Goal: Task Accomplishment & Management: Manage account settings

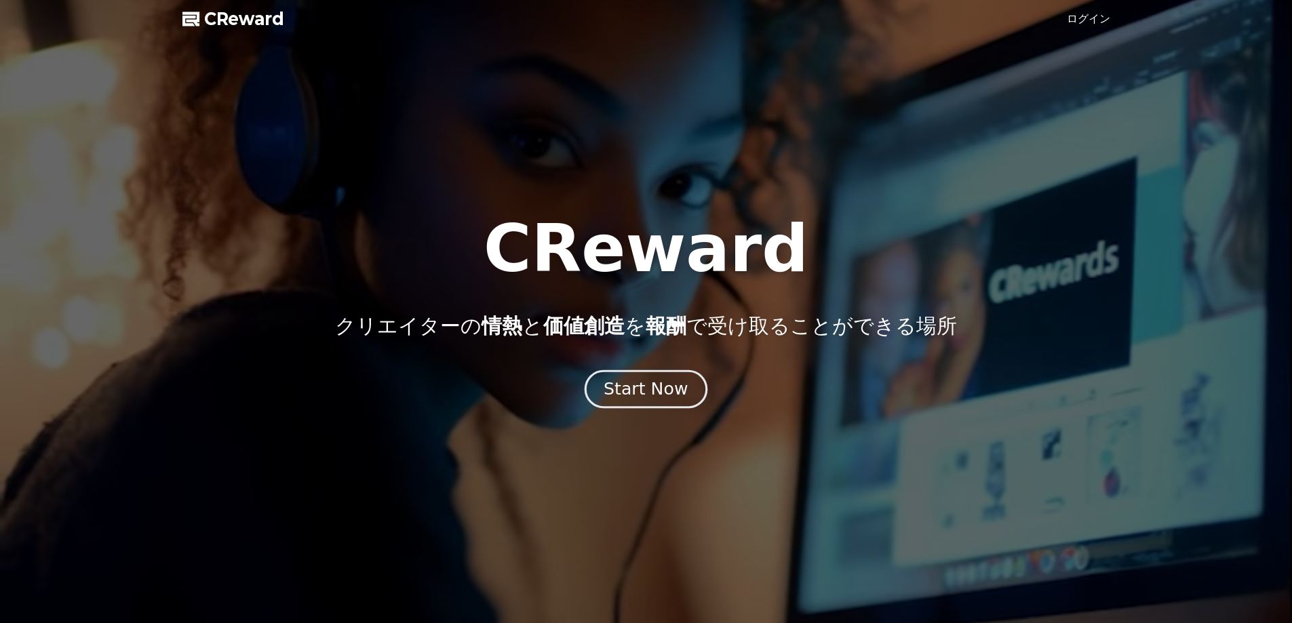
click at [641, 400] on button "Start Now" at bounding box center [646, 389] width 123 height 39
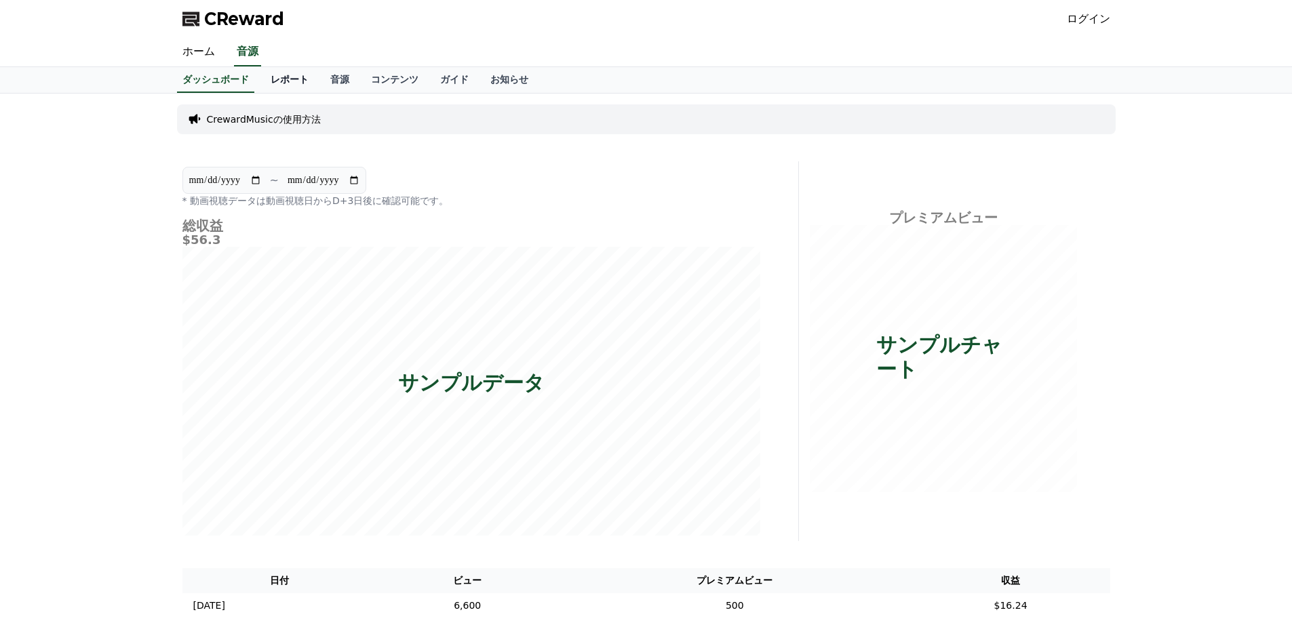
click at [275, 78] on link "レポート" at bounding box center [290, 80] width 60 height 26
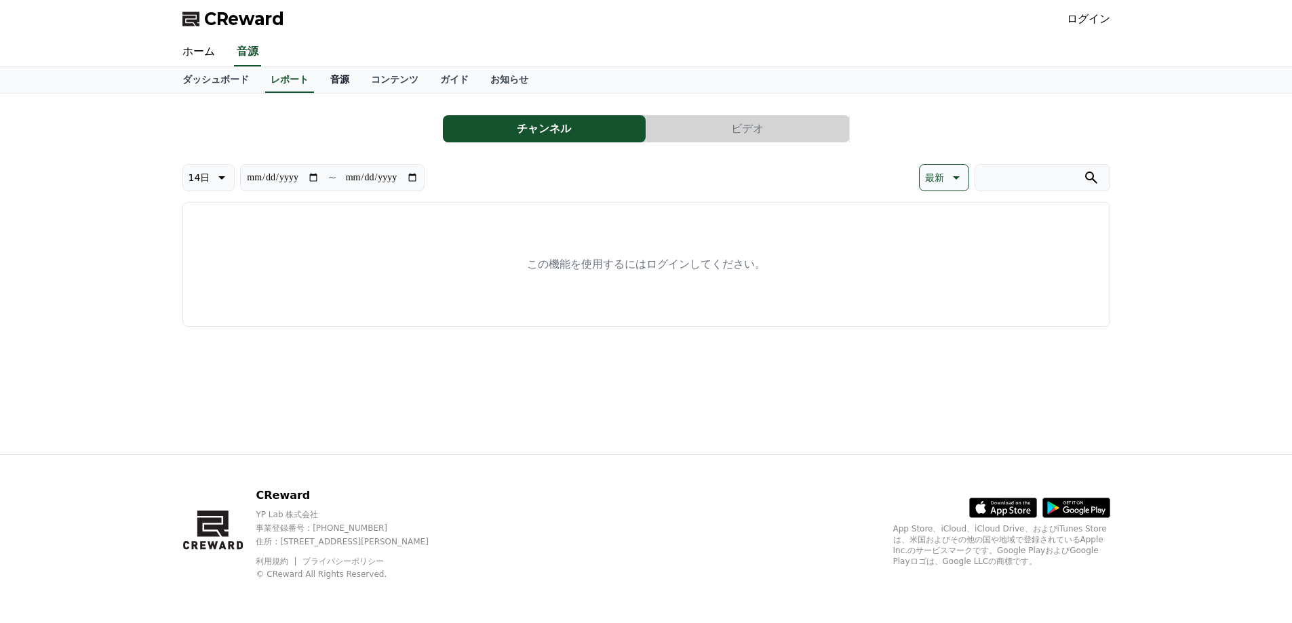
click at [319, 78] on link "音源" at bounding box center [339, 80] width 41 height 26
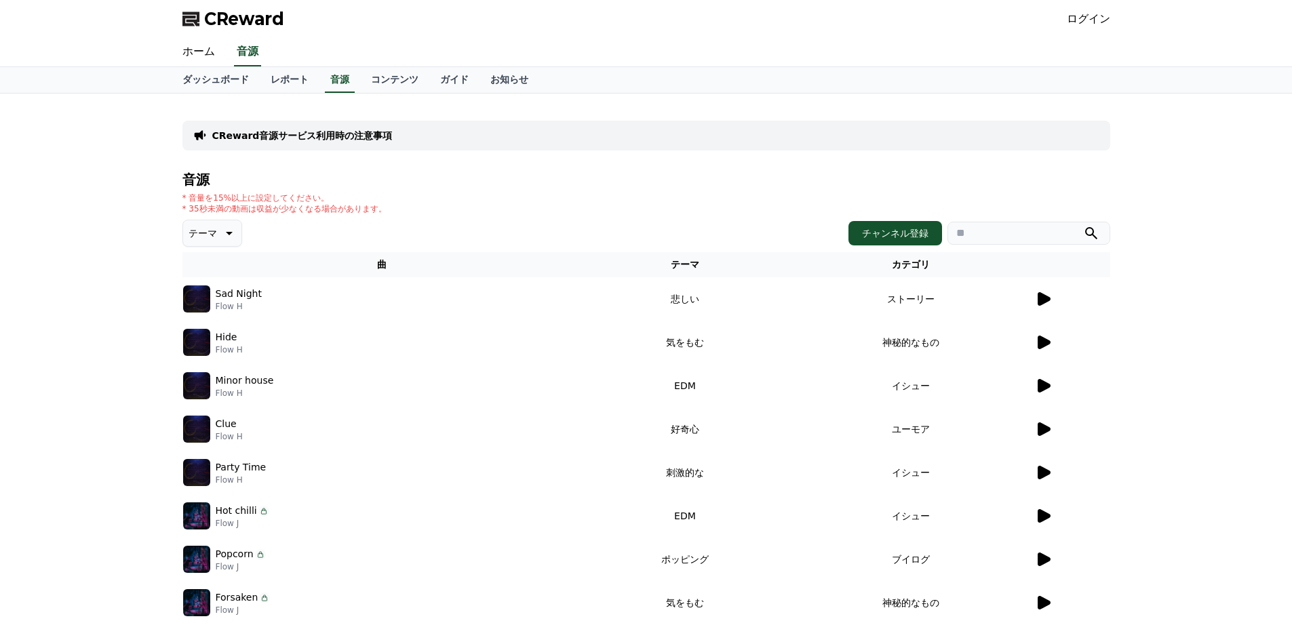
click at [1101, 21] on link "ログイン" at bounding box center [1088, 19] width 43 height 16
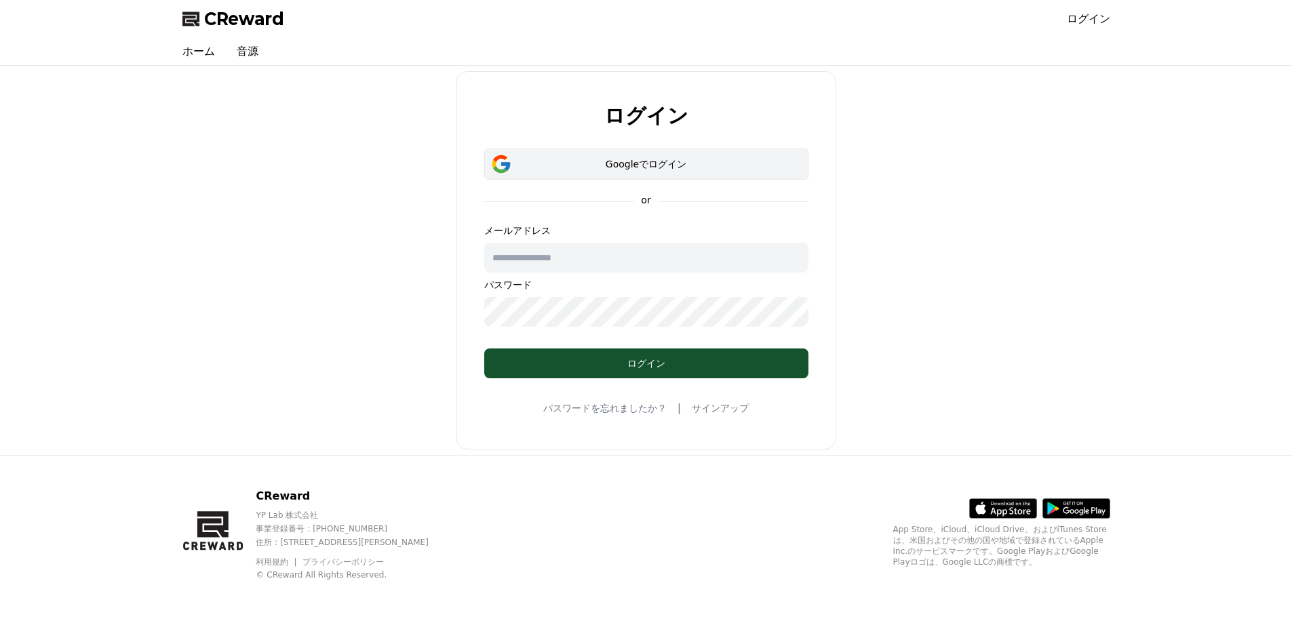
click at [669, 164] on div "Googleでログイン" at bounding box center [646, 164] width 285 height 14
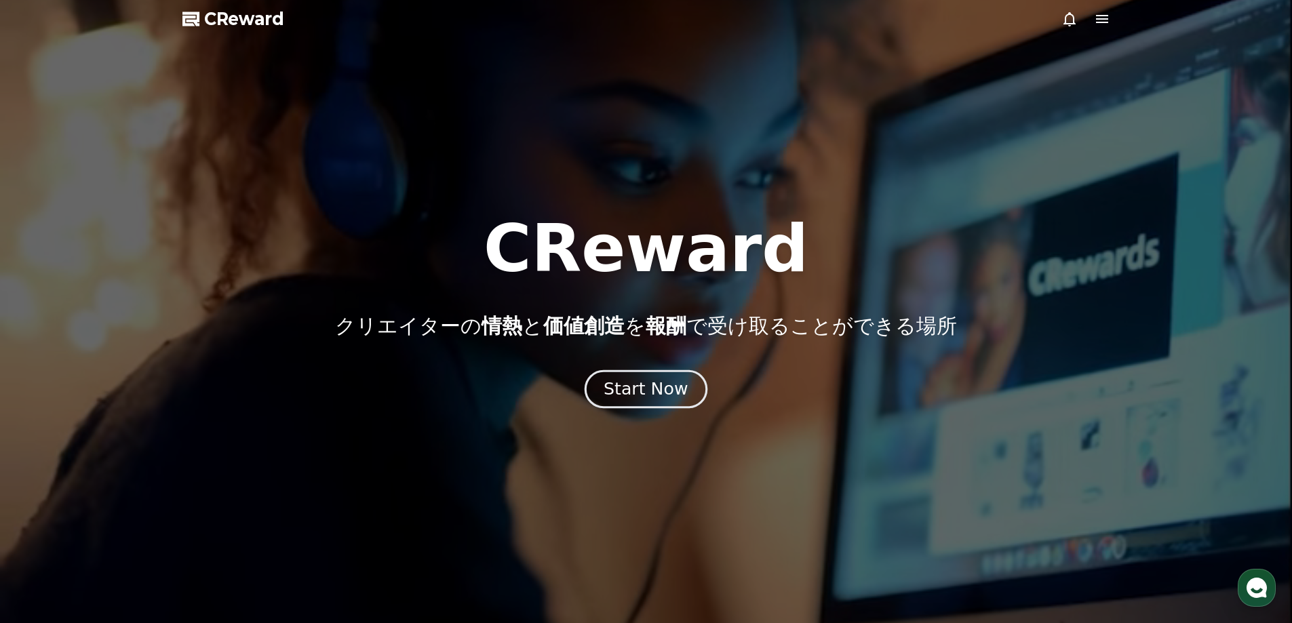
click at [636, 392] on div "Start Now" at bounding box center [646, 389] width 84 height 23
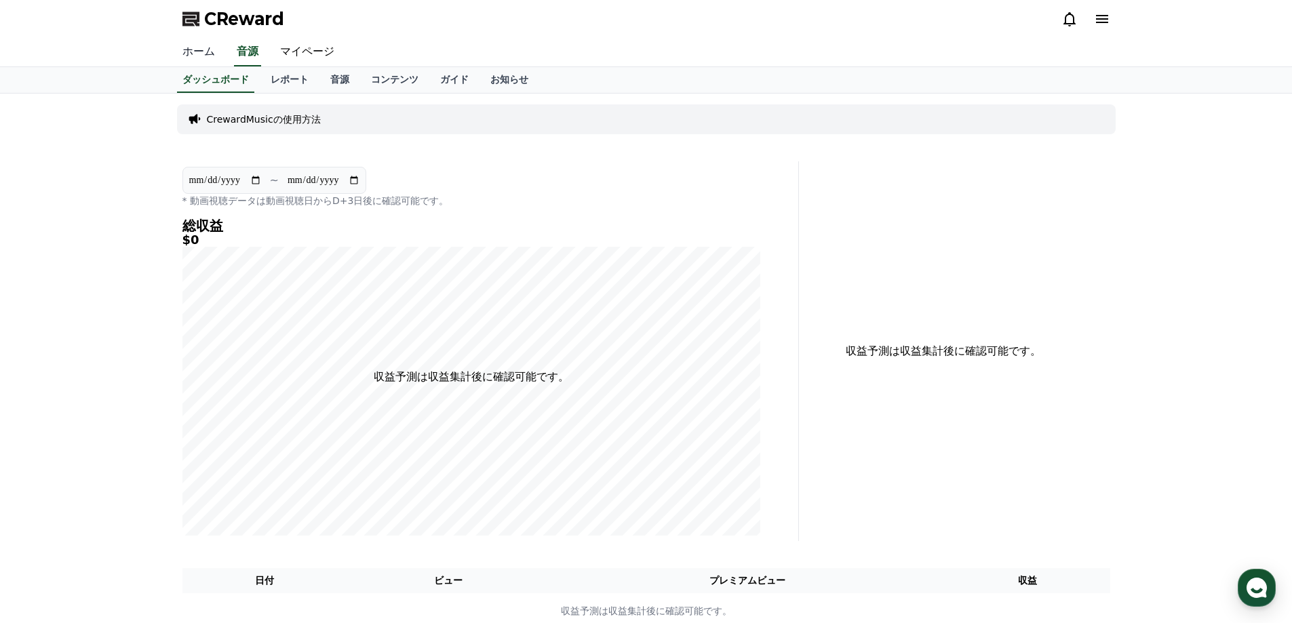
click at [189, 54] on link "ホーム" at bounding box center [199, 52] width 54 height 28
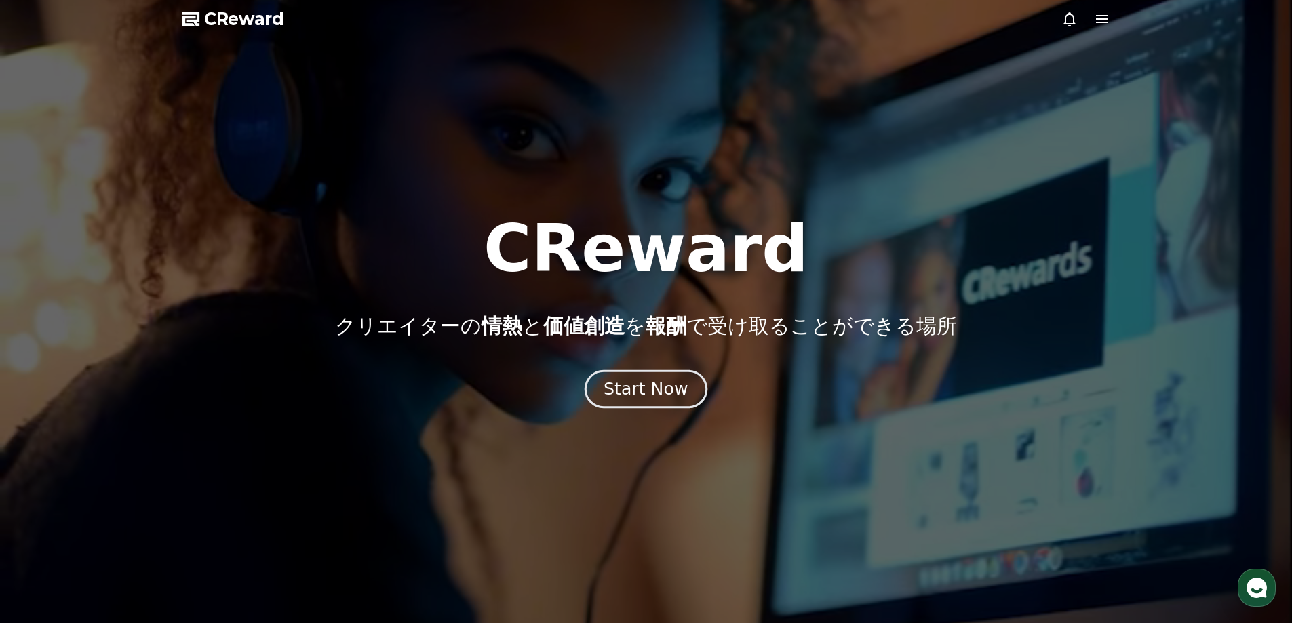
click at [680, 384] on div "Start Now" at bounding box center [646, 389] width 84 height 23
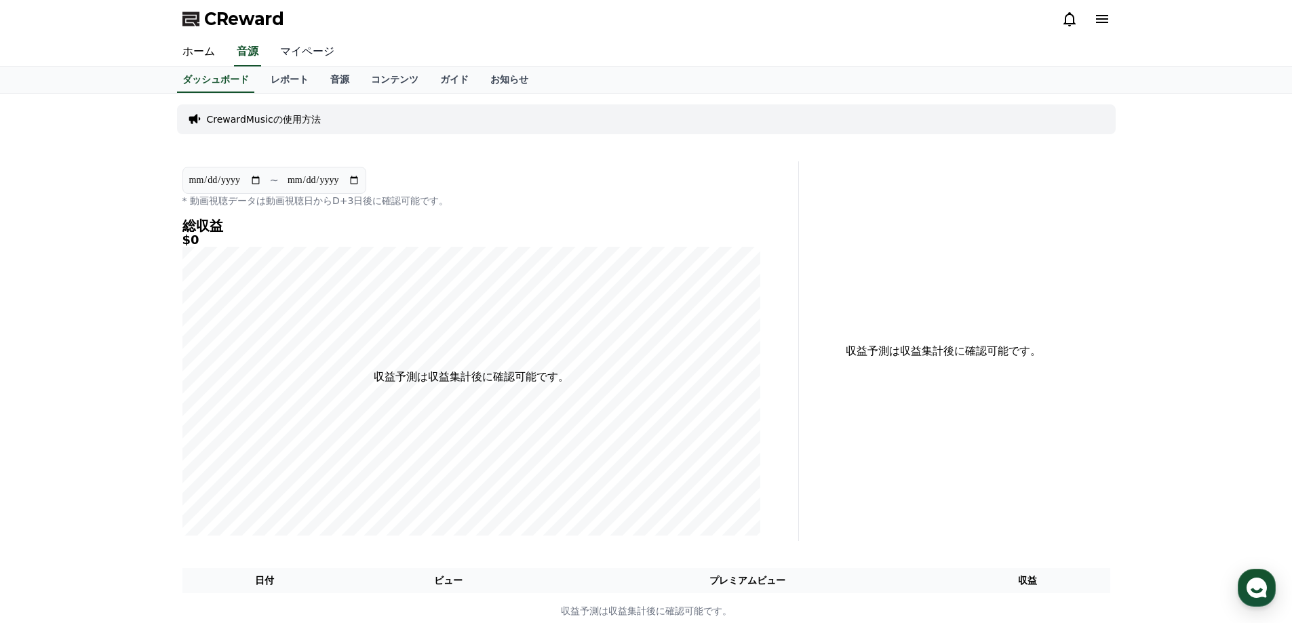
click at [298, 51] on link "マイページ" at bounding box center [307, 52] width 76 height 28
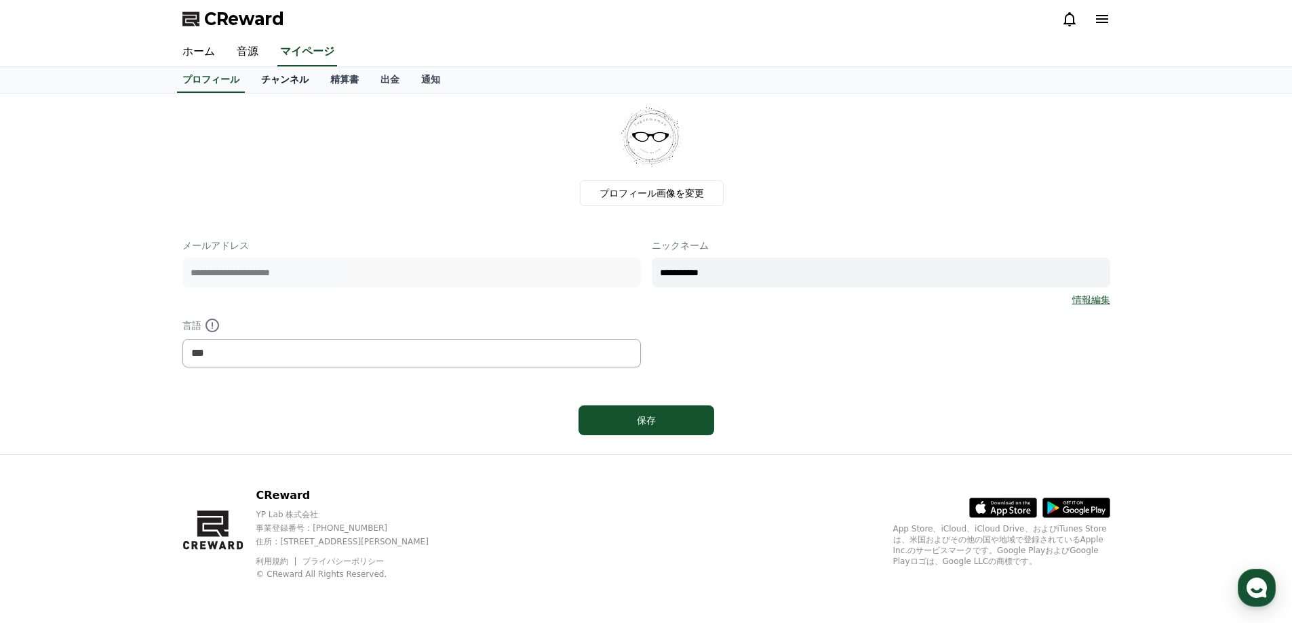
drag, startPoint x: 653, startPoint y: 424, endPoint x: 269, endPoint y: 73, distance: 520.3
click at [267, 77] on div "**********" at bounding box center [646, 311] width 1292 height 623
click at [269, 73] on link "チャンネル" at bounding box center [284, 80] width 69 height 26
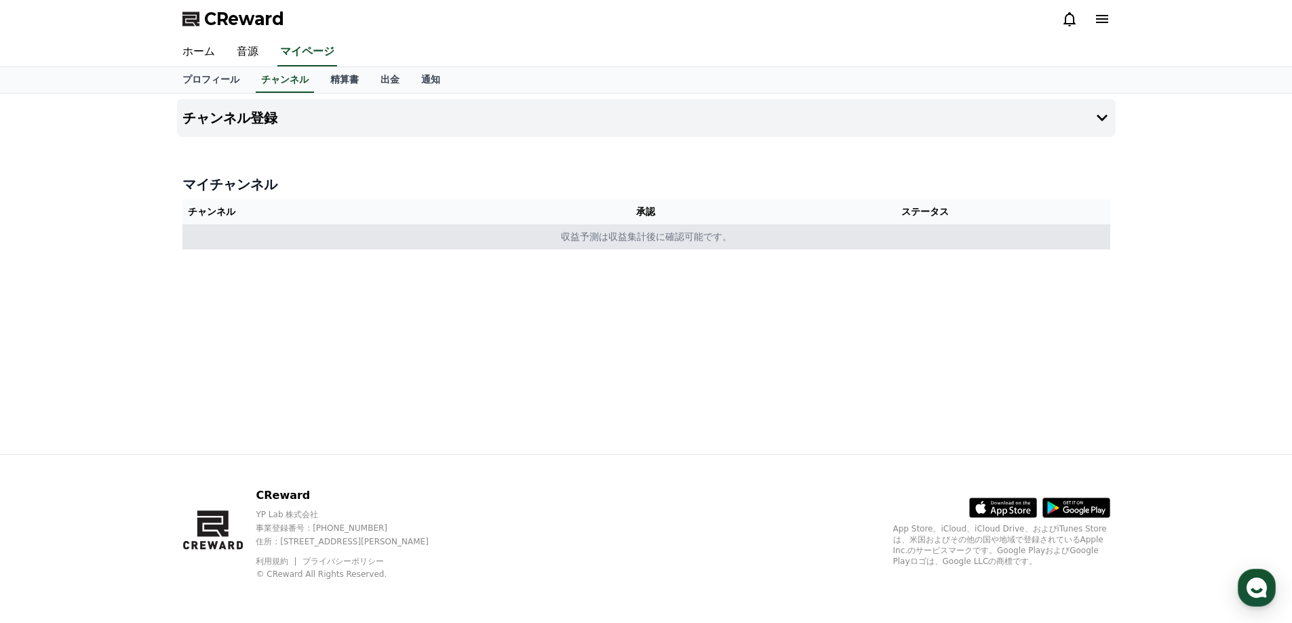
click at [700, 241] on td "収益予測は収益集計後に確認可能です。" at bounding box center [646, 236] width 928 height 25
click at [361, 227] on td "収益予測は収益集計後に確認可能です。" at bounding box center [646, 236] width 928 height 25
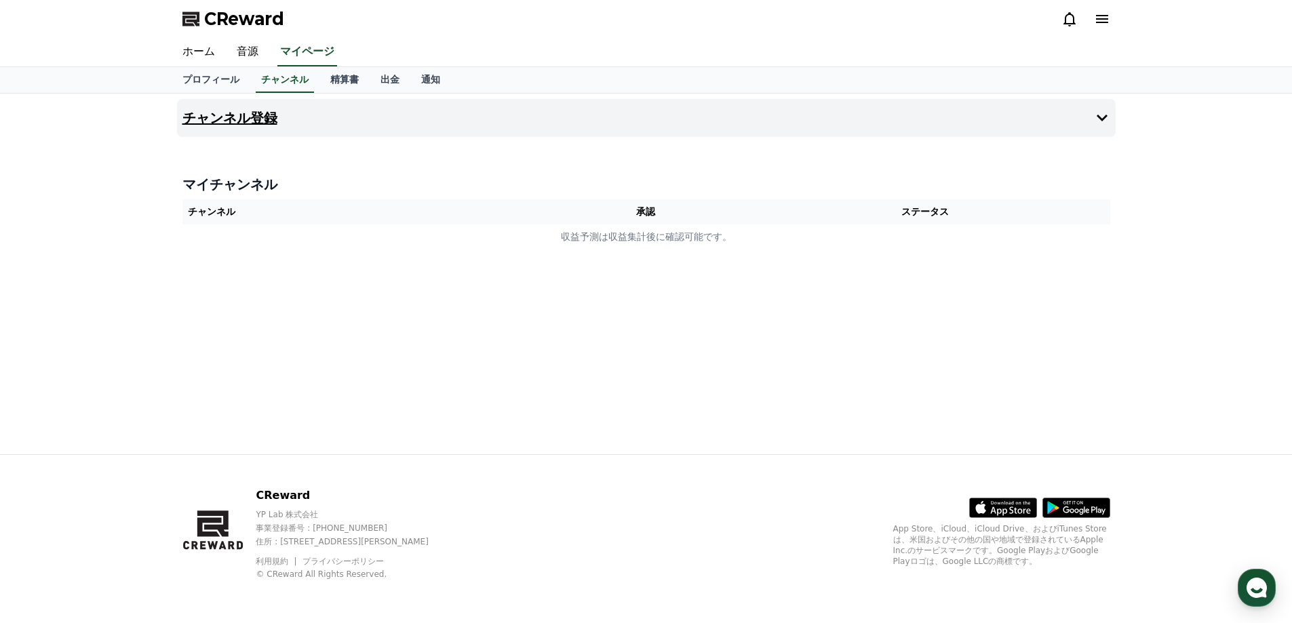
click at [238, 115] on h4 "チャンネル登録" at bounding box center [229, 118] width 95 height 15
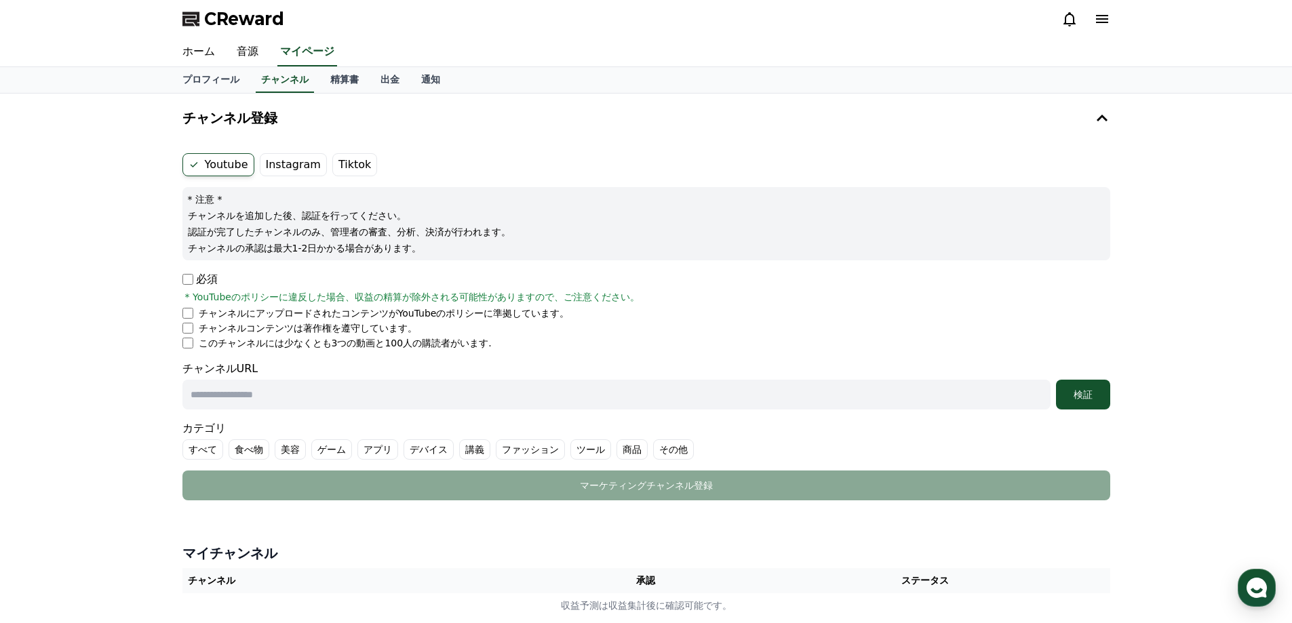
drag, startPoint x: 269, startPoint y: 163, endPoint x: 278, endPoint y: 167, distance: 9.7
click at [278, 167] on label "Instagram" at bounding box center [293, 164] width 67 height 23
click at [303, 161] on label "Instagram" at bounding box center [293, 164] width 67 height 23
click at [319, 351] on form "Youtube Instagram Tiktok * 注意 * チャンネルを追加した後、認証を行ってください。 認証が完了したチャンネルのみ、管理者の審査、分…" at bounding box center [646, 326] width 928 height 347
click at [298, 167] on label "Instagram" at bounding box center [293, 164] width 67 height 23
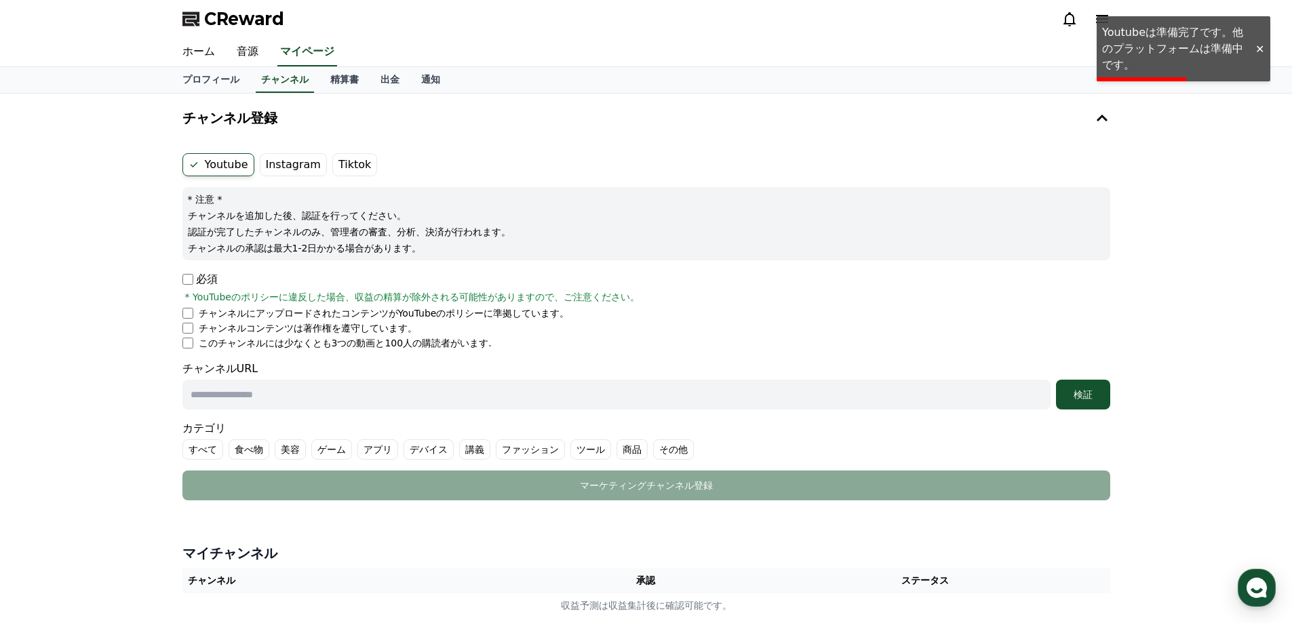
click at [214, 167] on label "Youtube" at bounding box center [218, 164] width 72 height 23
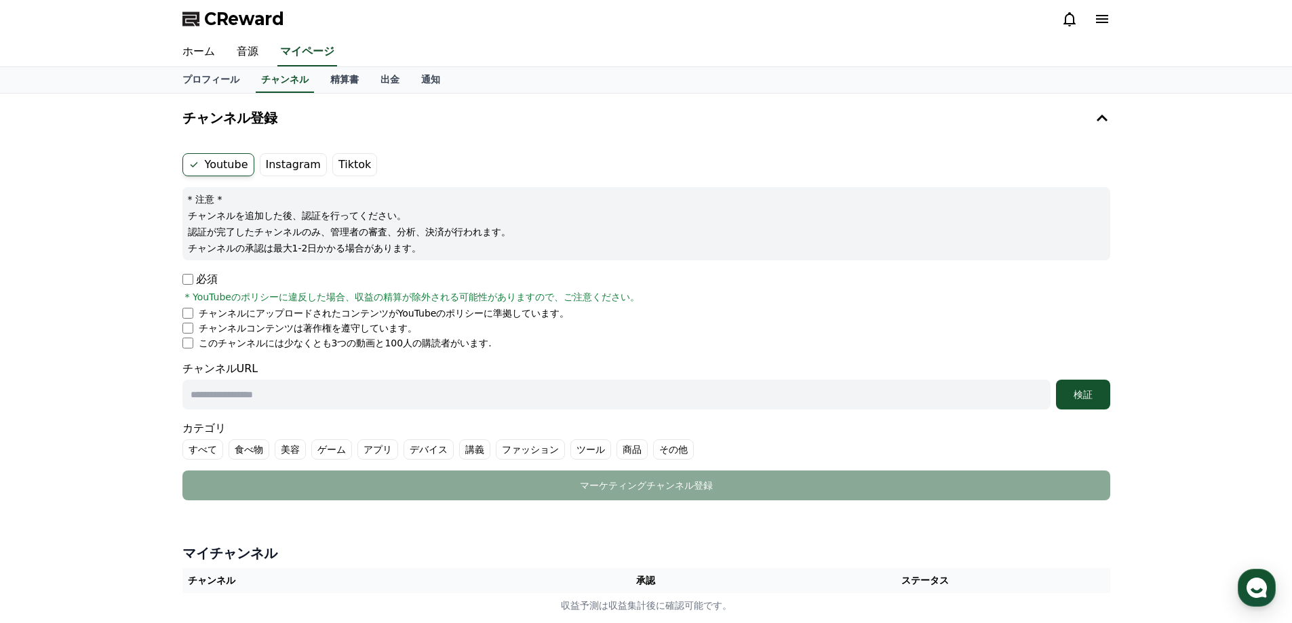
click at [250, 393] on input "text" at bounding box center [616, 395] width 868 height 30
paste input "**********"
type input "**********"
click at [1102, 400] on div "検証" at bounding box center [1082, 395] width 43 height 14
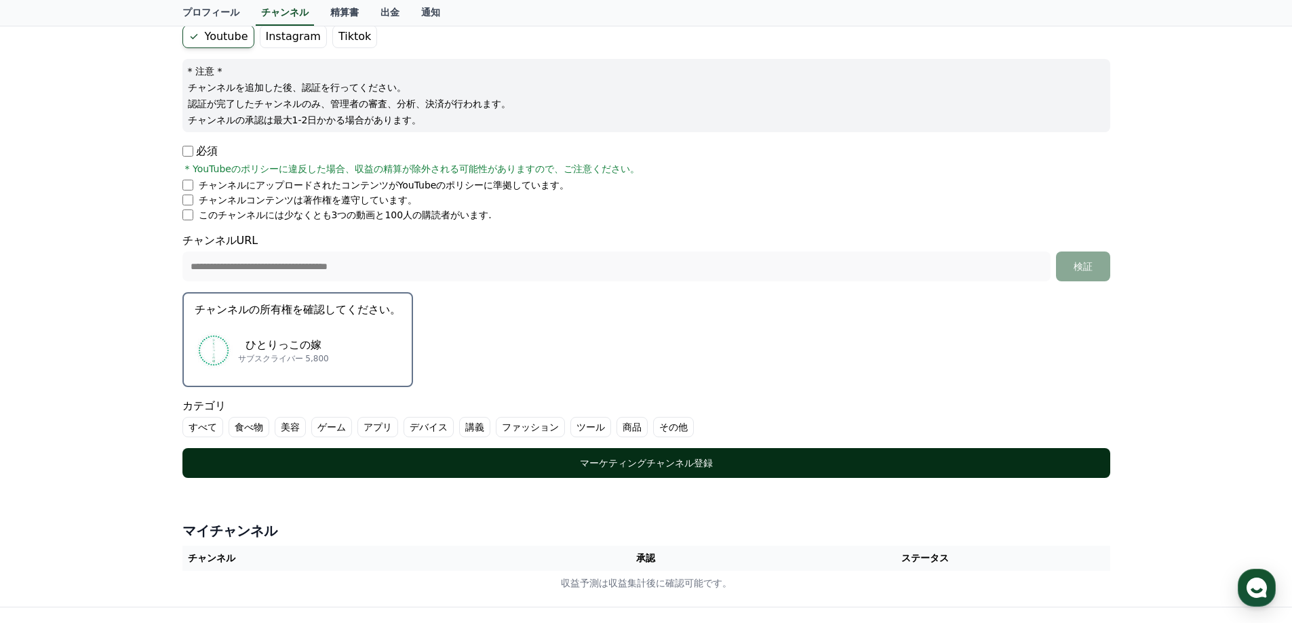
scroll to position [136, 0]
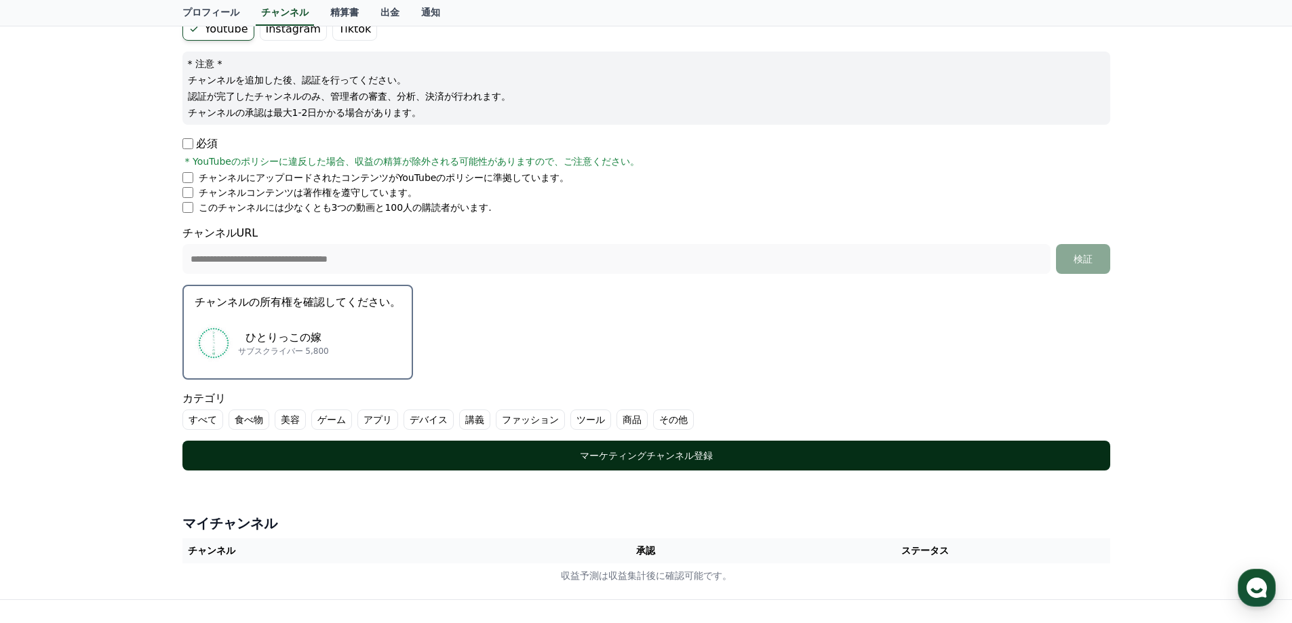
click at [556, 451] on div "マーケティングチャンネル登録" at bounding box center [646, 456] width 873 height 14
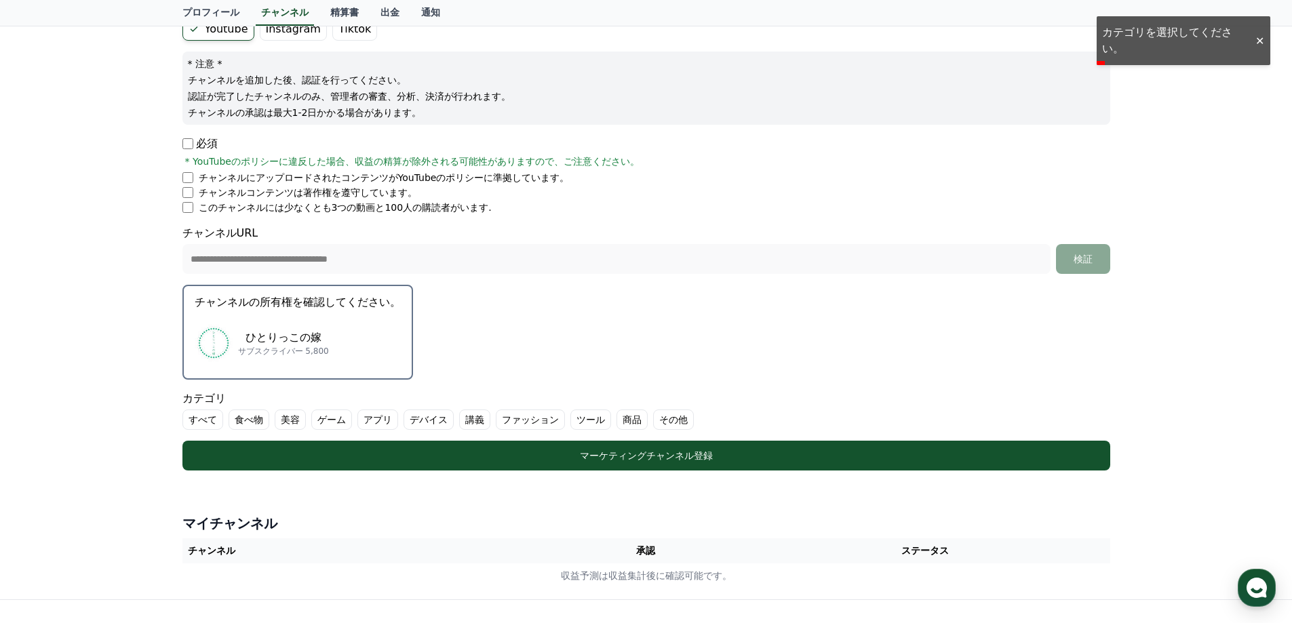
click at [207, 420] on label "すべて" at bounding box center [202, 420] width 41 height 20
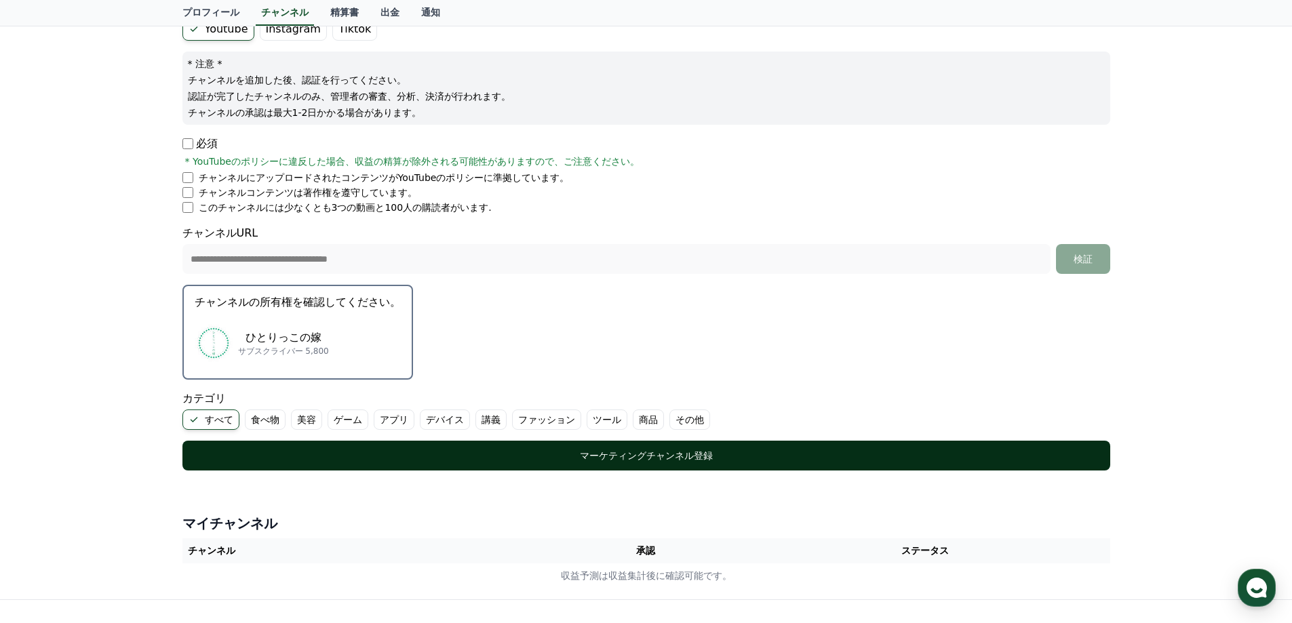
click at [529, 452] on div "マーケティングチャンネル登録" at bounding box center [646, 456] width 873 height 14
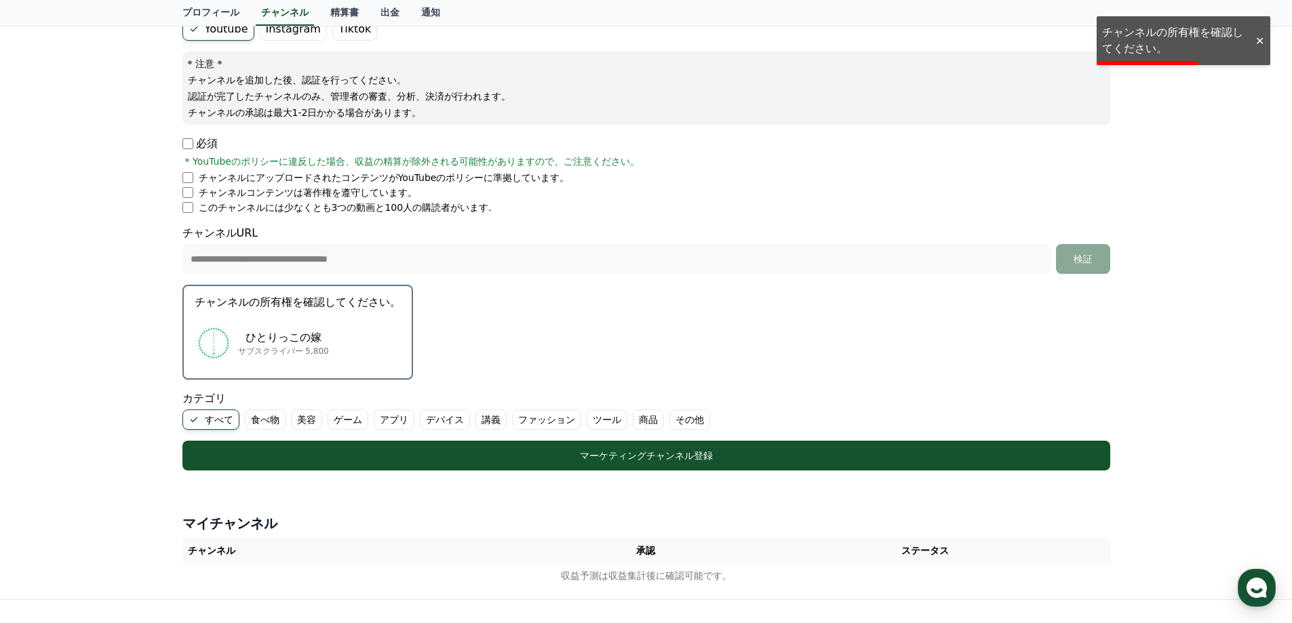
click at [290, 362] on div "ひとりっこの嫁 サブスクライバー 5,800" at bounding box center [298, 343] width 206 height 54
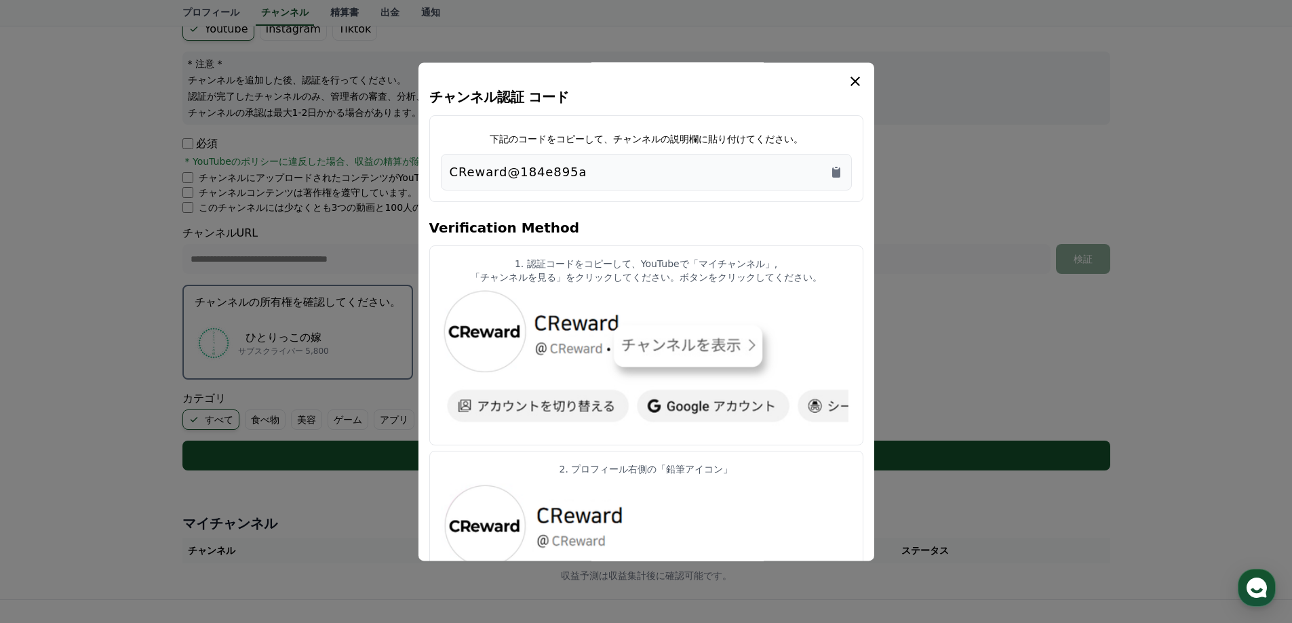
drag, startPoint x: 620, startPoint y: 172, endPoint x: 433, endPoint y: 165, distance: 186.6
click at [433, 165] on div "下記のコードをコピーして、チャンネルの説明欄に貼り付けてください。 CReward@184e895a" at bounding box center [646, 158] width 434 height 87
copy p "CReward@184e895a"
click at [838, 174] on icon "Copy to clipboard" at bounding box center [836, 172] width 8 height 10
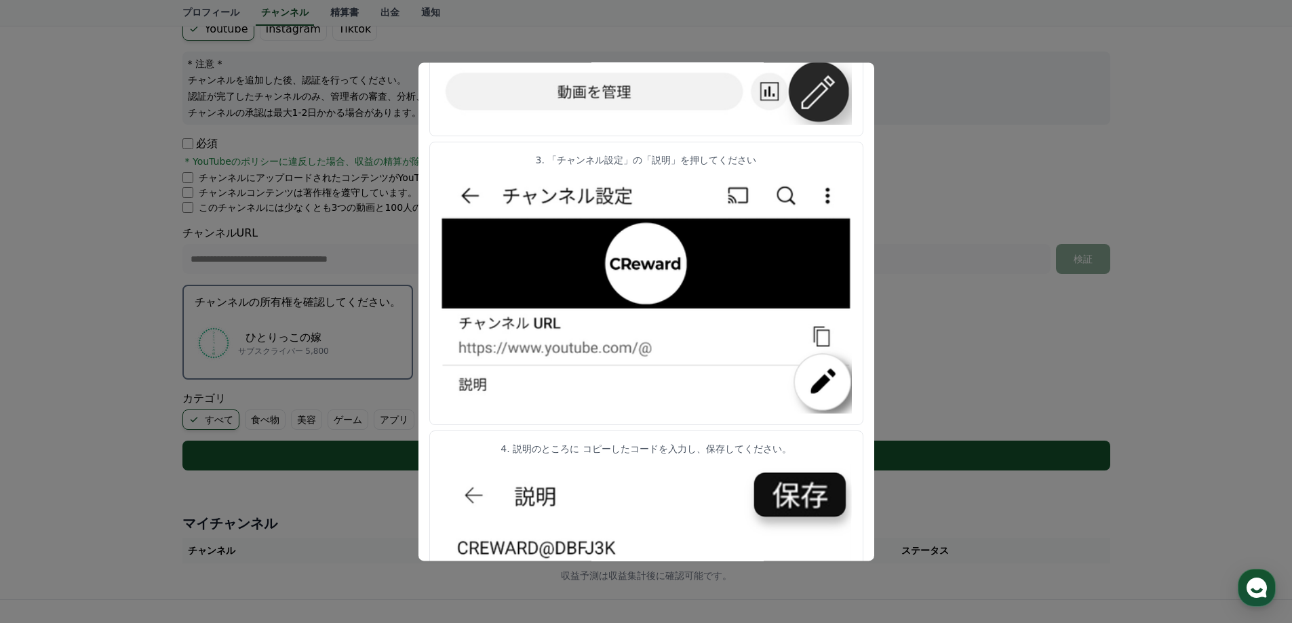
scroll to position [604, 0]
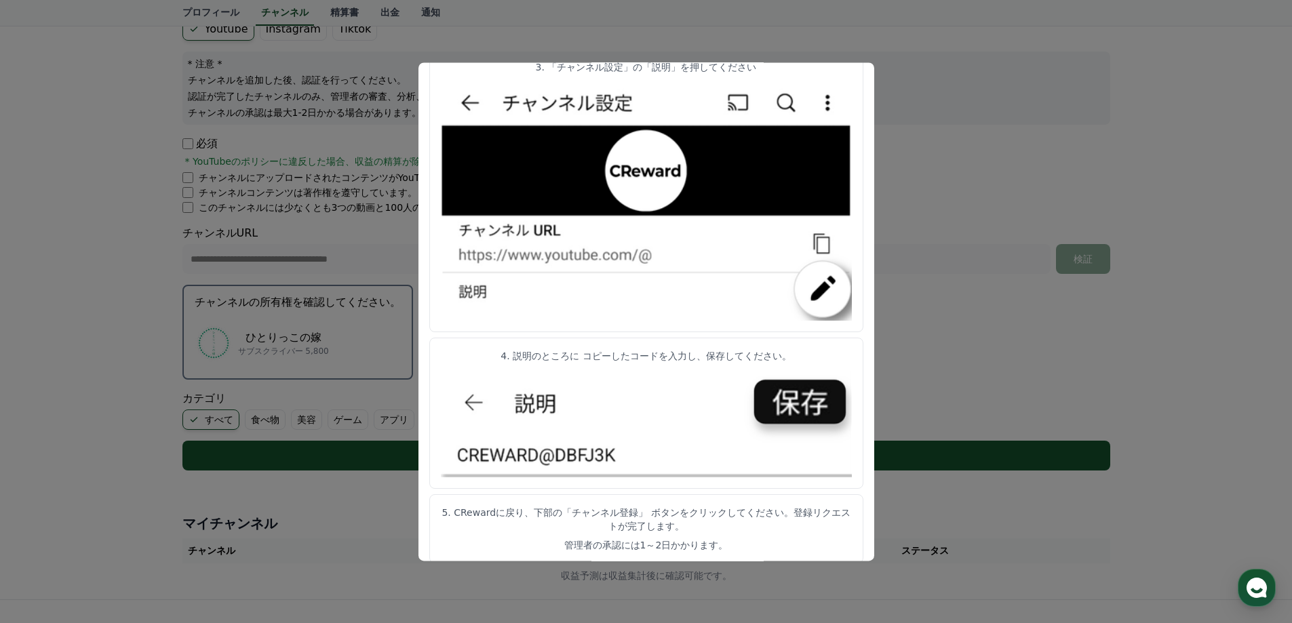
click at [1185, 165] on button "close modal" at bounding box center [646, 311] width 1292 height 623
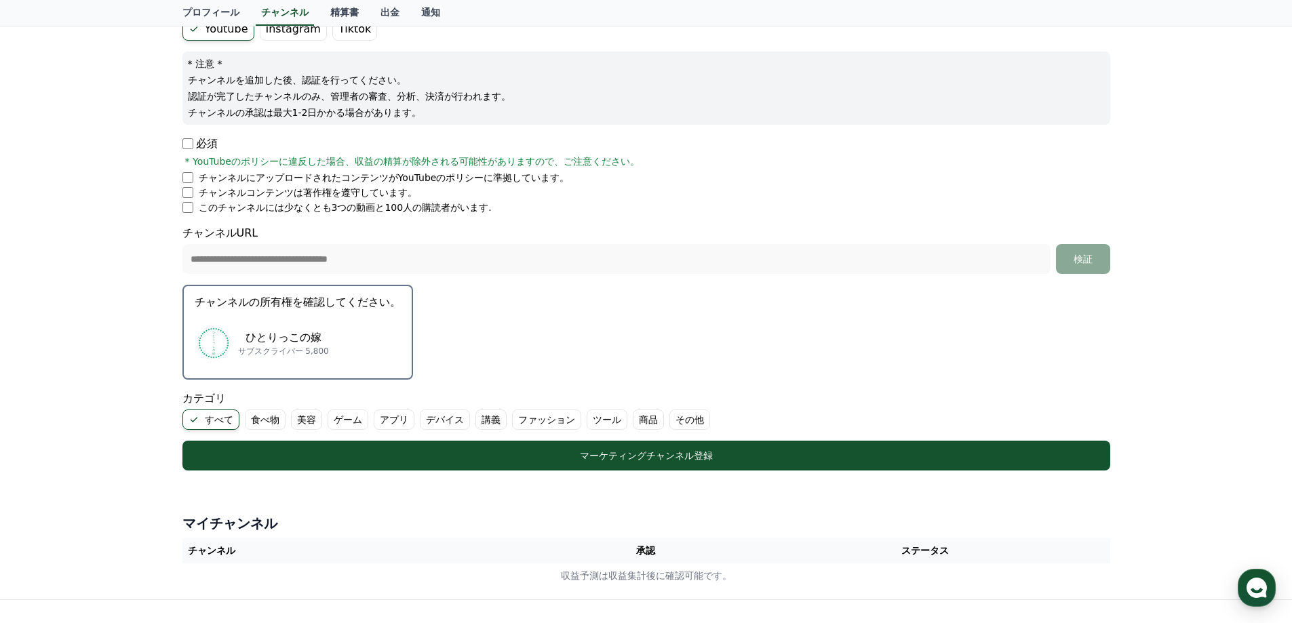
drag, startPoint x: 293, startPoint y: 330, endPoint x: 482, endPoint y: 334, distance: 189.2
click at [482, 334] on form "**********" at bounding box center [646, 244] width 928 height 453
click at [243, 332] on p "ひとりっこの嫁" at bounding box center [283, 338] width 91 height 16
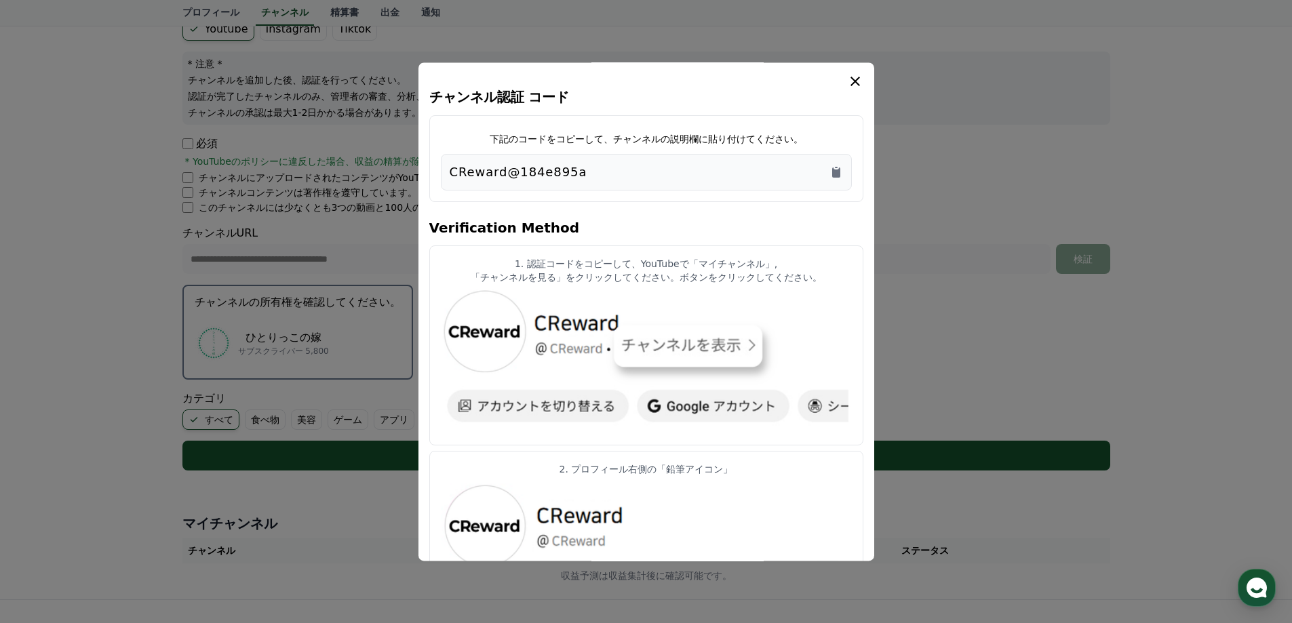
click at [467, 328] on img "modal" at bounding box center [646, 362] width 411 height 145
click at [862, 83] on icon "modal" at bounding box center [855, 81] width 16 height 16
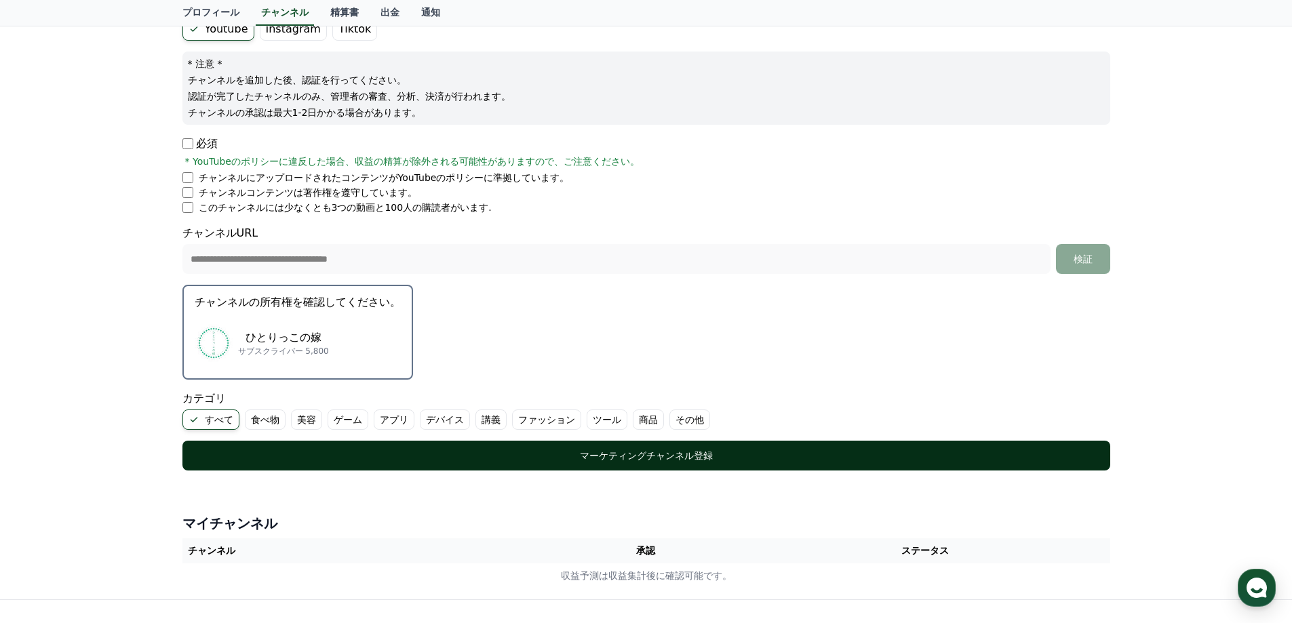
click at [669, 464] on button "マーケティングチャンネル登録" at bounding box center [646, 456] width 928 height 30
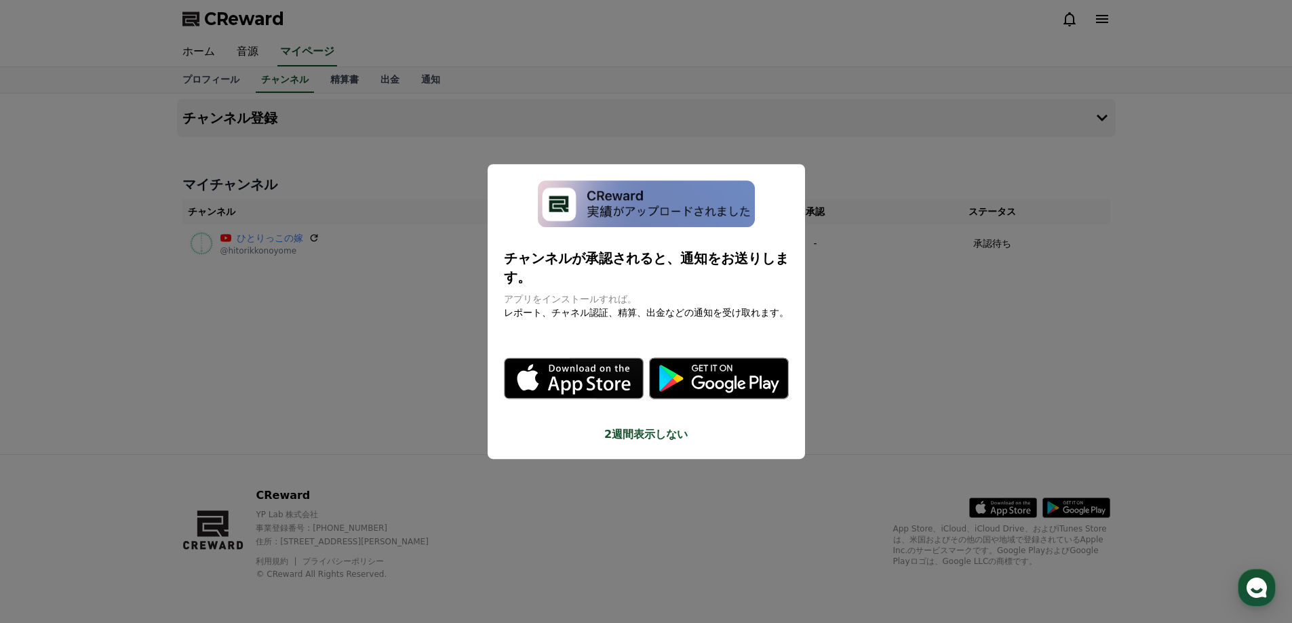
click at [939, 318] on button "close modal" at bounding box center [646, 311] width 1292 height 623
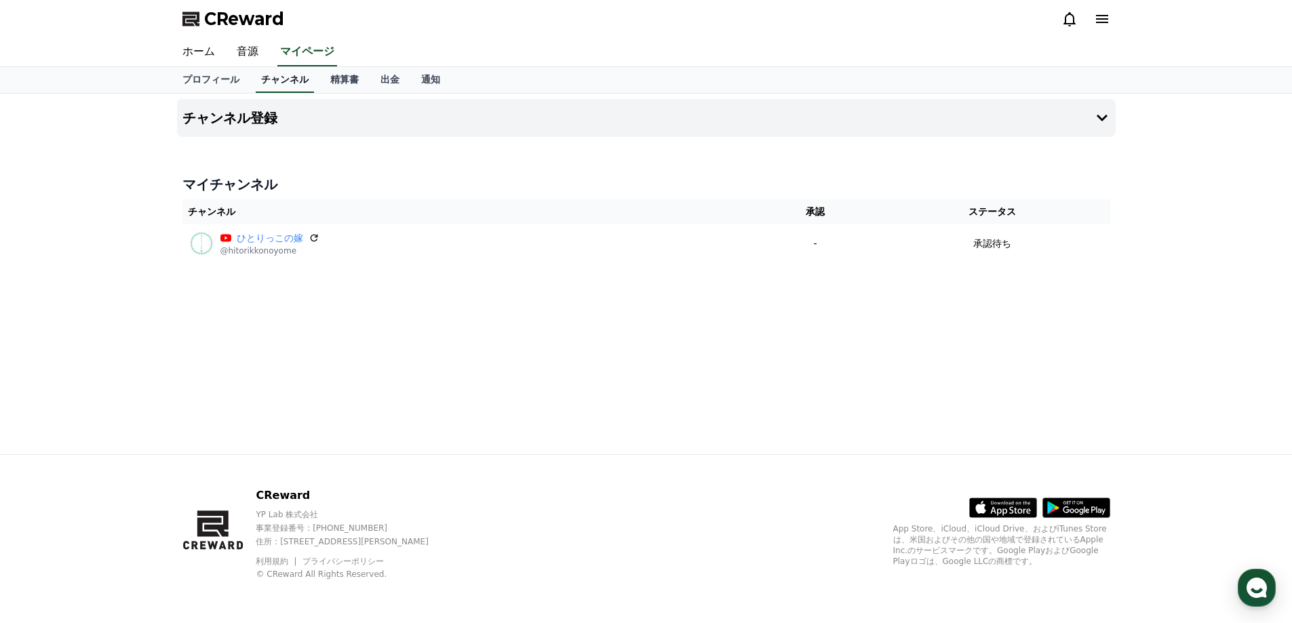
click at [270, 84] on link "チャンネル" at bounding box center [285, 80] width 58 height 26
click at [317, 117] on button "チャンネル登録" at bounding box center [646, 118] width 939 height 38
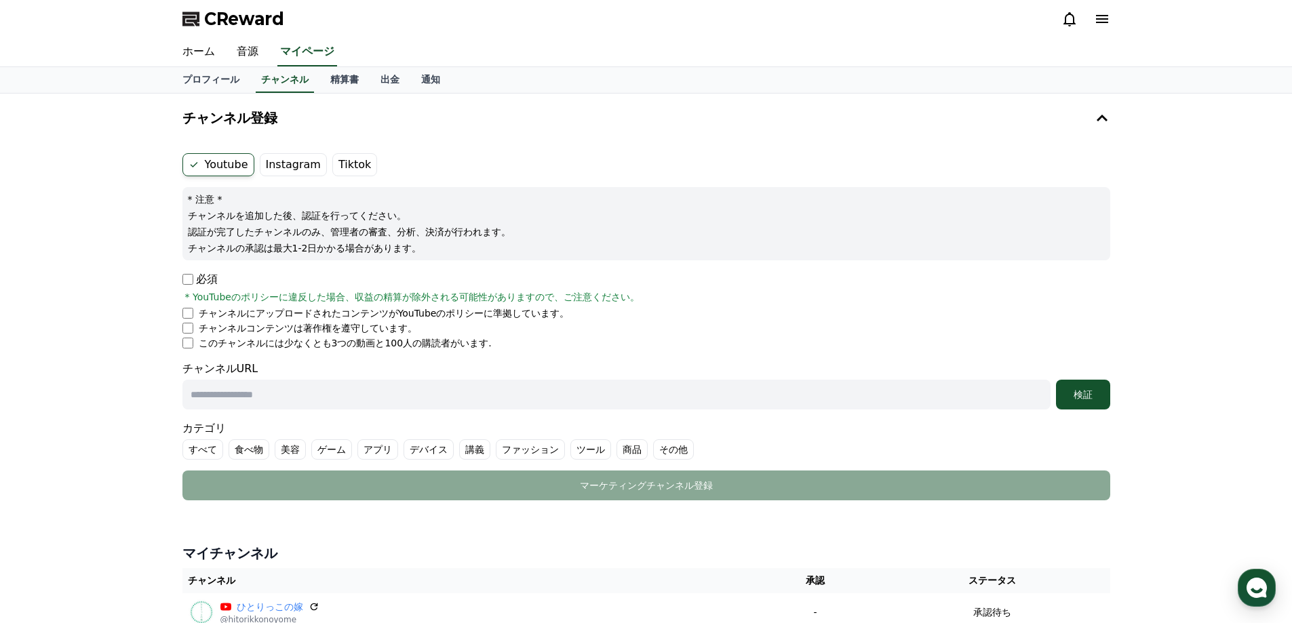
click at [224, 392] on input "text" at bounding box center [616, 395] width 868 height 30
click at [217, 399] on input "text" at bounding box center [616, 395] width 868 height 30
paste input "**********"
type input "**********"
click at [205, 448] on label "すべて" at bounding box center [202, 449] width 41 height 20
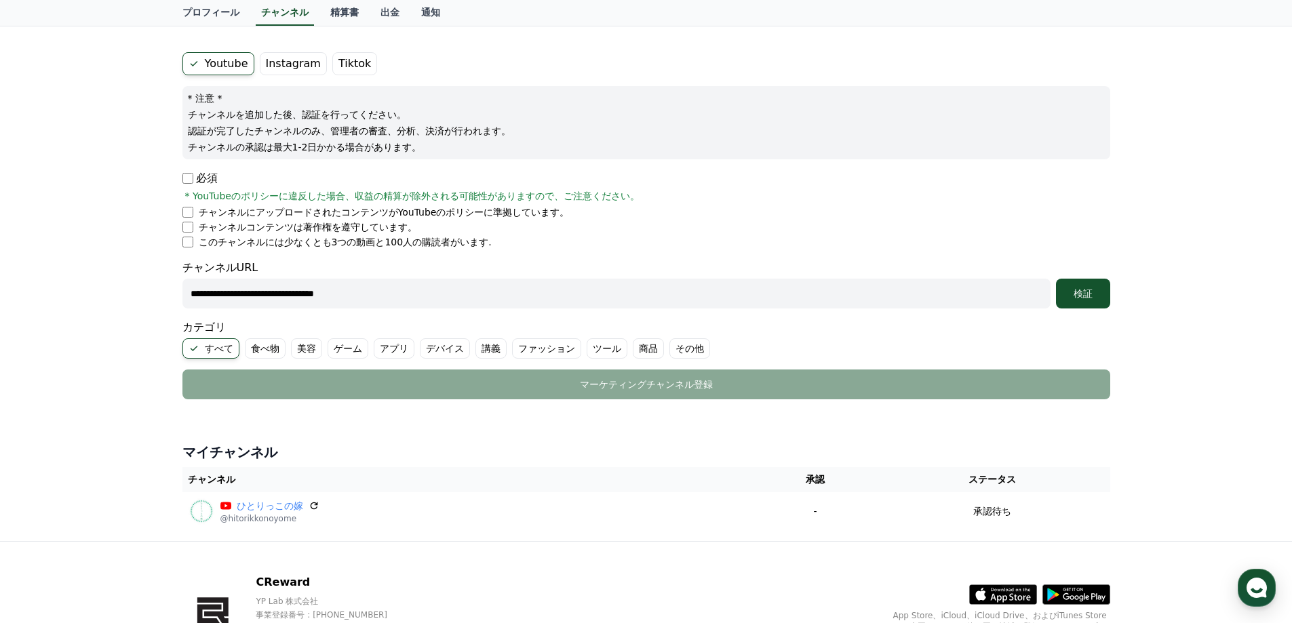
scroll to position [68, 0]
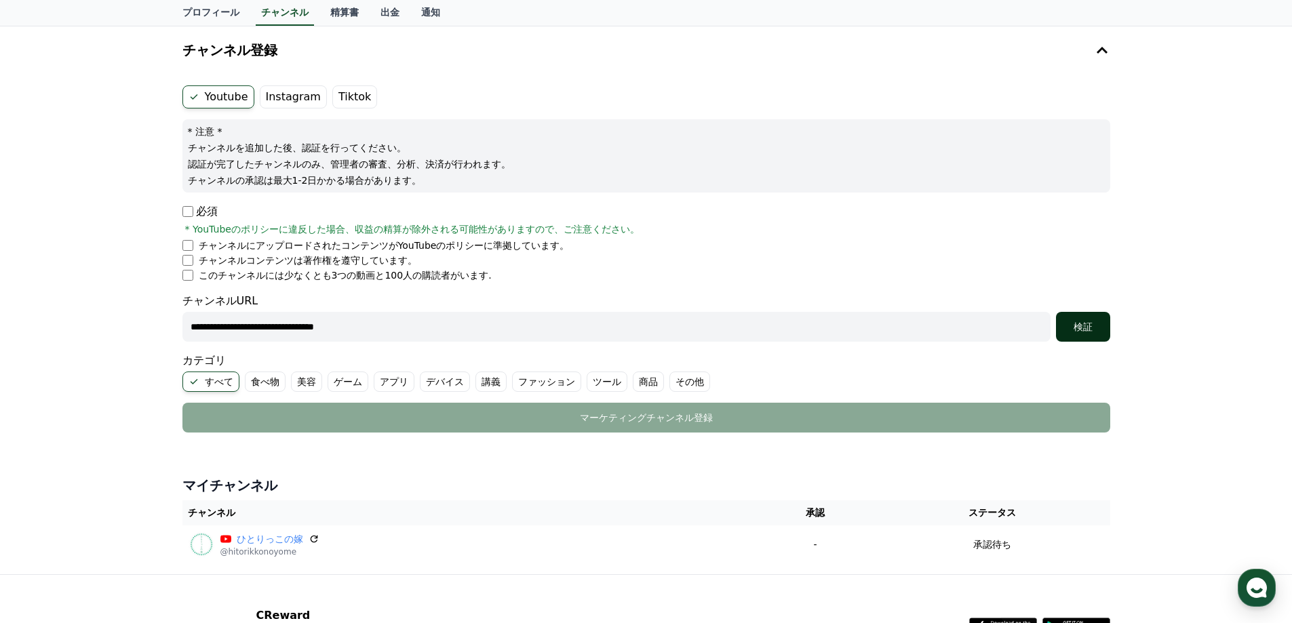
click at [1071, 331] on div "検証" at bounding box center [1082, 327] width 43 height 14
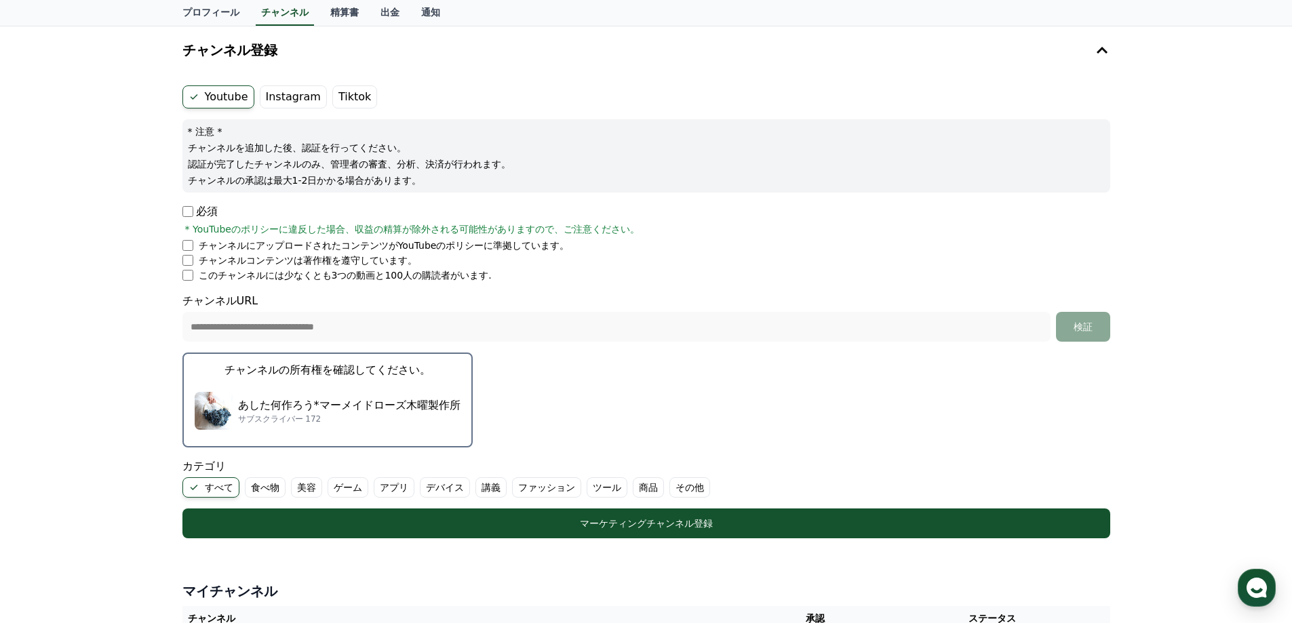
click at [351, 408] on p "あした何作ろう*マーメイドローズ木曜製作所" at bounding box center [349, 405] width 222 height 16
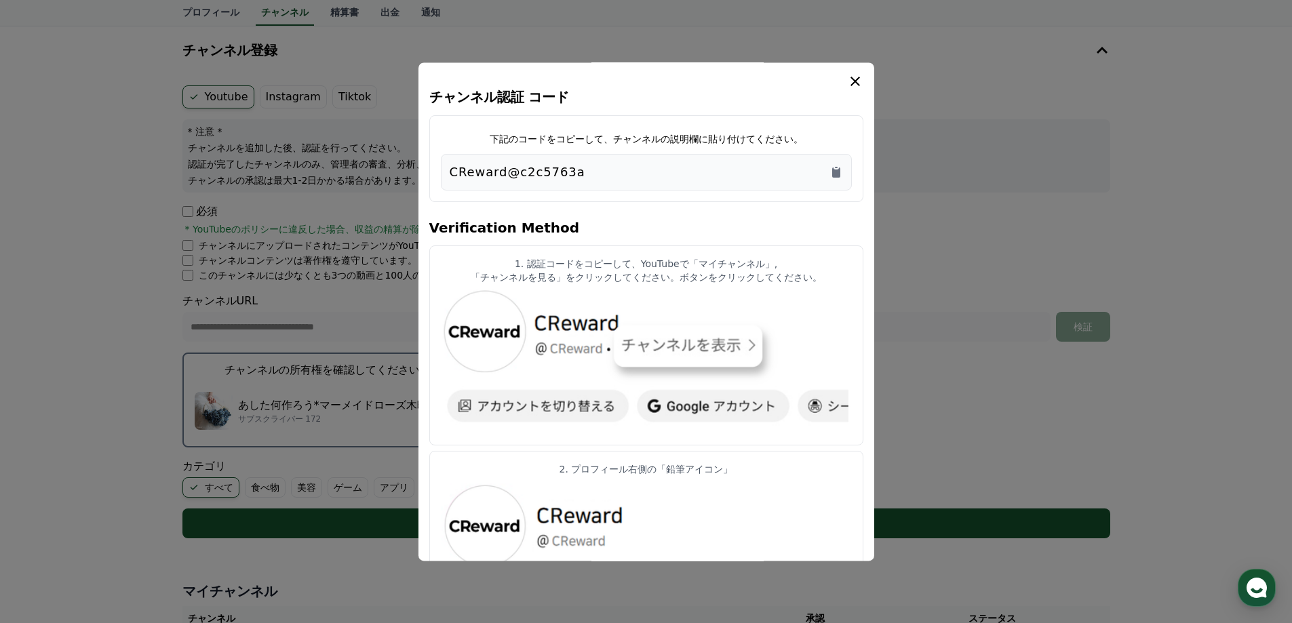
drag, startPoint x: 613, startPoint y: 172, endPoint x: 432, endPoint y: 165, distance: 181.2
click at [432, 165] on div "下記のコードをコピーして、チャンネルの説明欄に貼り付けてください。 CReward@c2c5763a" at bounding box center [646, 158] width 434 height 87
copy p "CReward@c2c5763a"
click at [859, 79] on icon "modal" at bounding box center [855, 81] width 16 height 16
click at [838, 177] on icon "Copy to clipboard" at bounding box center [836, 172] width 8 height 10
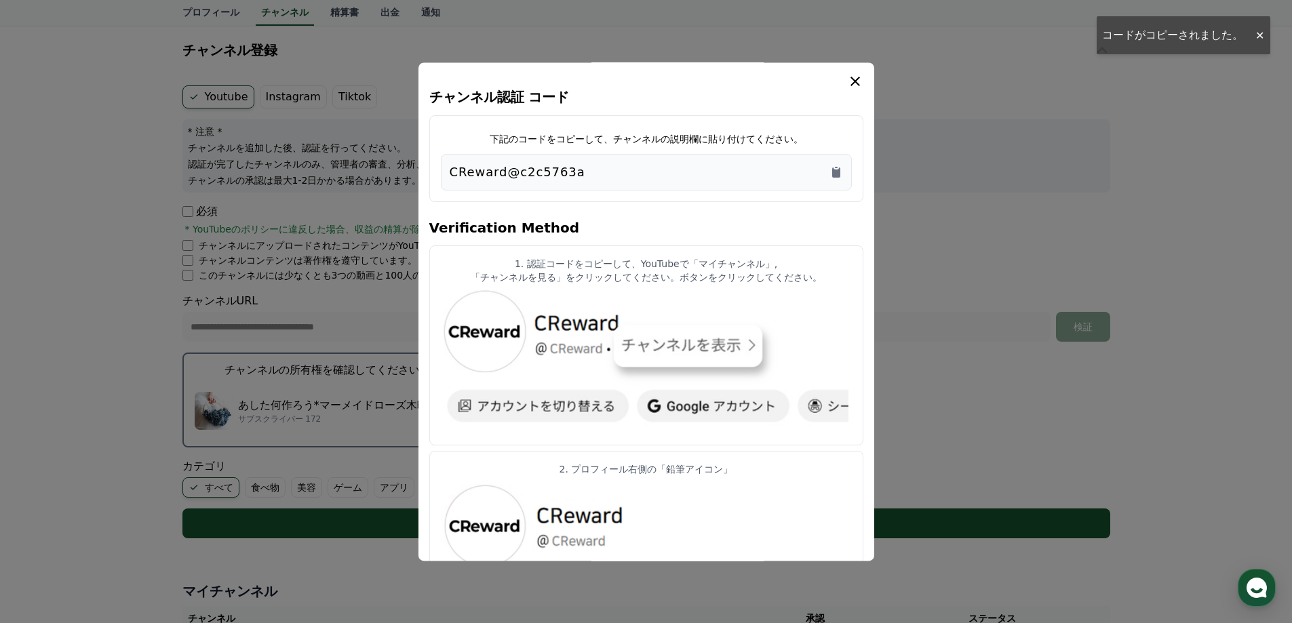
click at [856, 79] on icon "modal" at bounding box center [855, 81] width 16 height 16
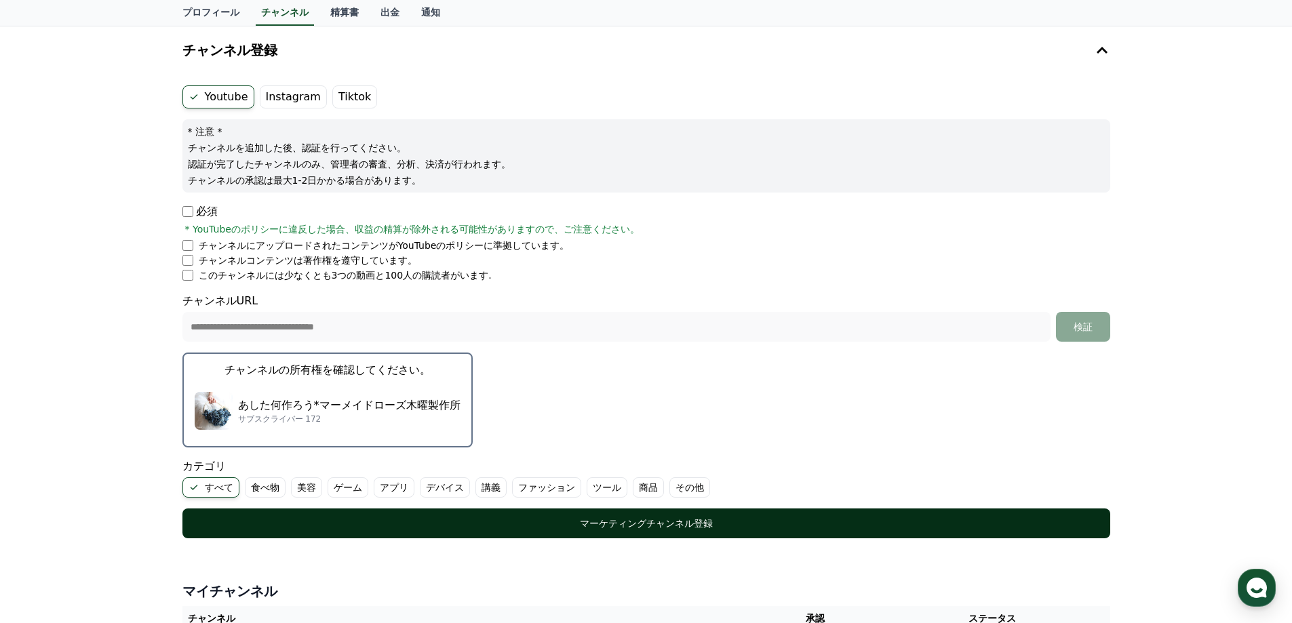
click at [606, 530] on button "マーケティングチャンネル登録" at bounding box center [646, 524] width 928 height 30
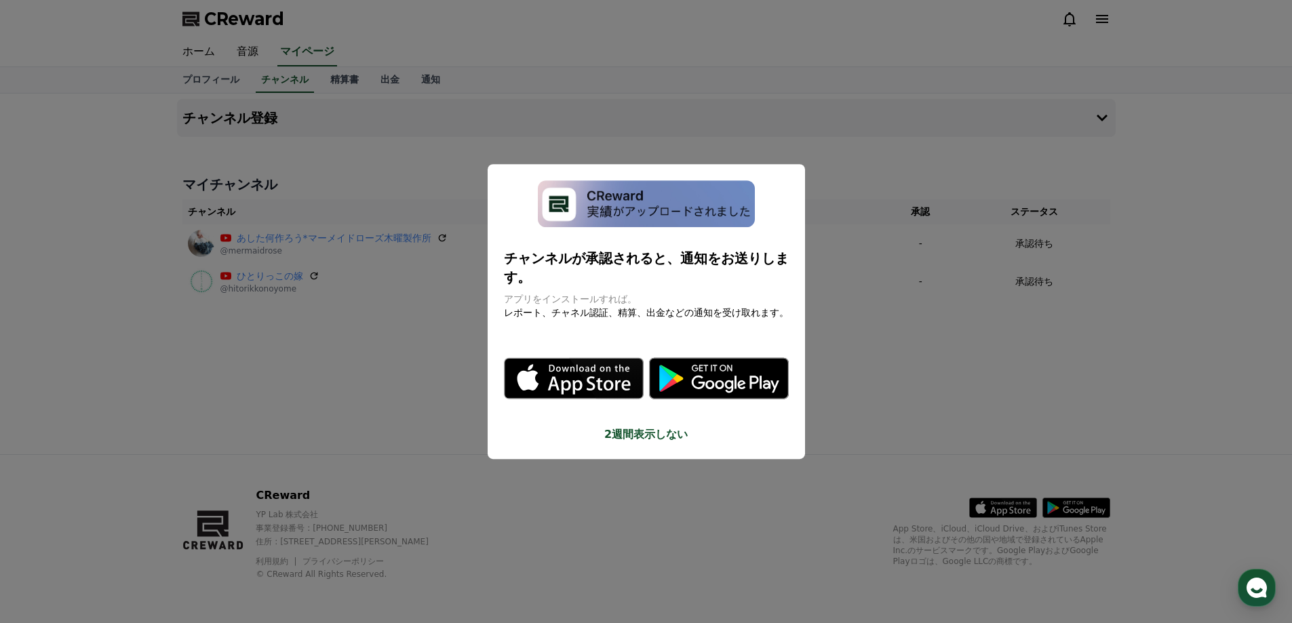
click at [1270, 81] on button "close modal" at bounding box center [646, 311] width 1292 height 623
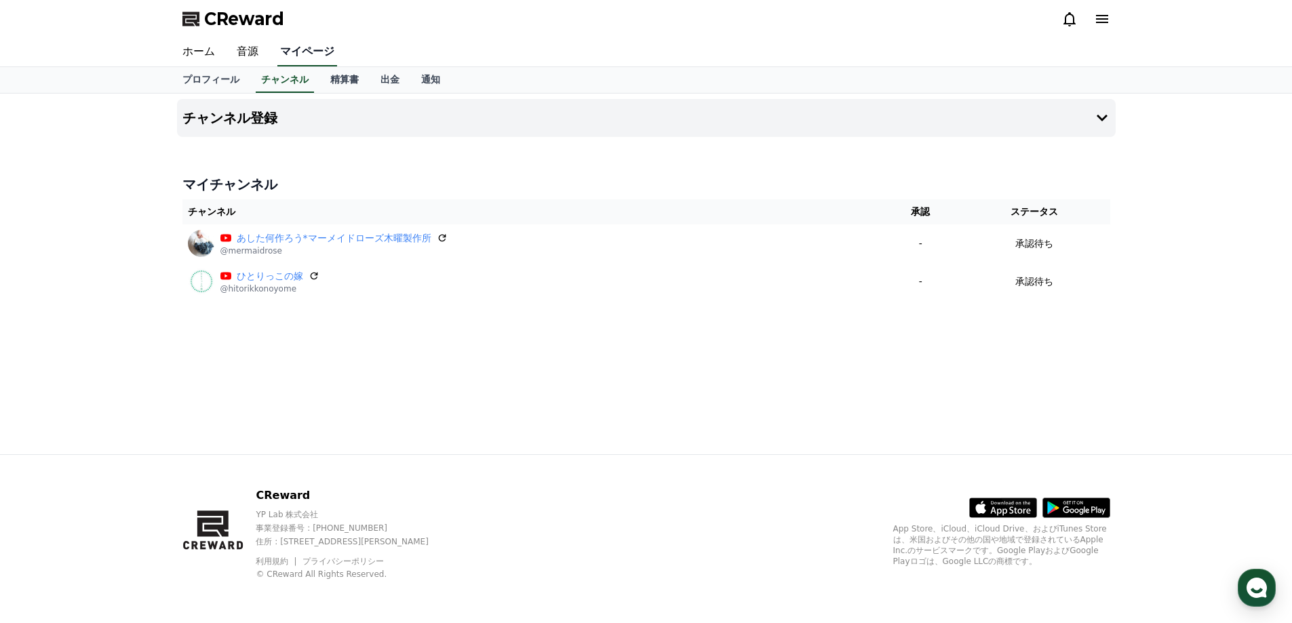
click at [303, 54] on link "マイページ" at bounding box center [307, 52] width 60 height 28
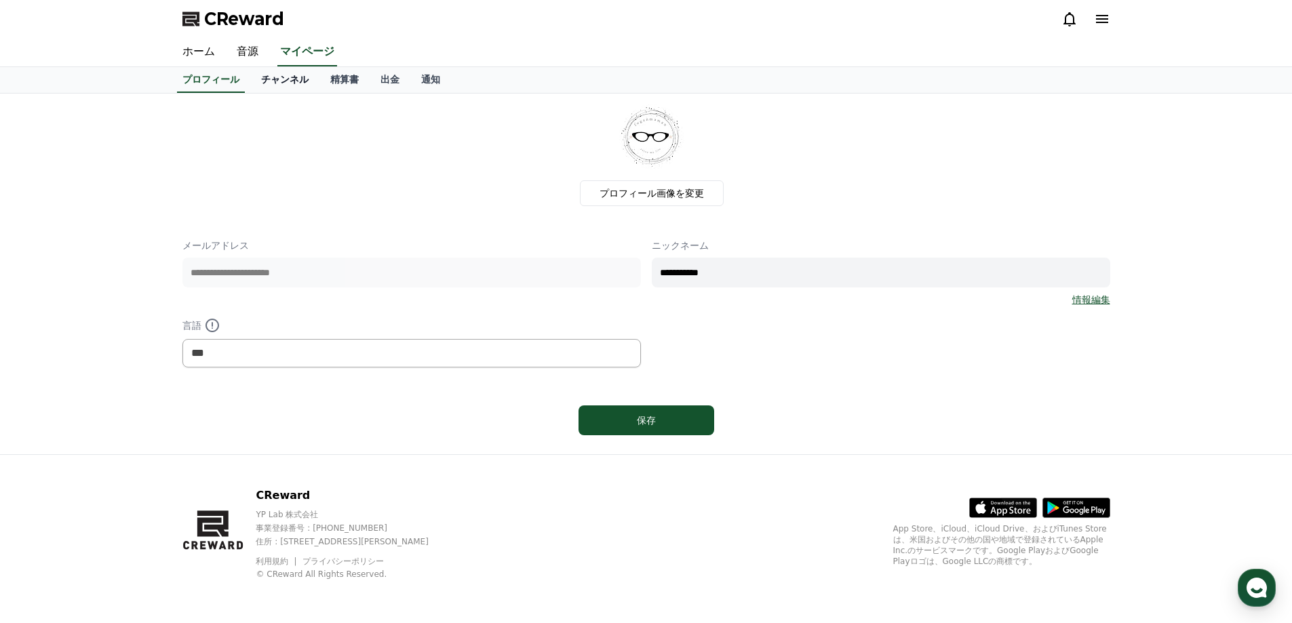
click at [273, 79] on link "チャンネル" at bounding box center [284, 80] width 69 height 26
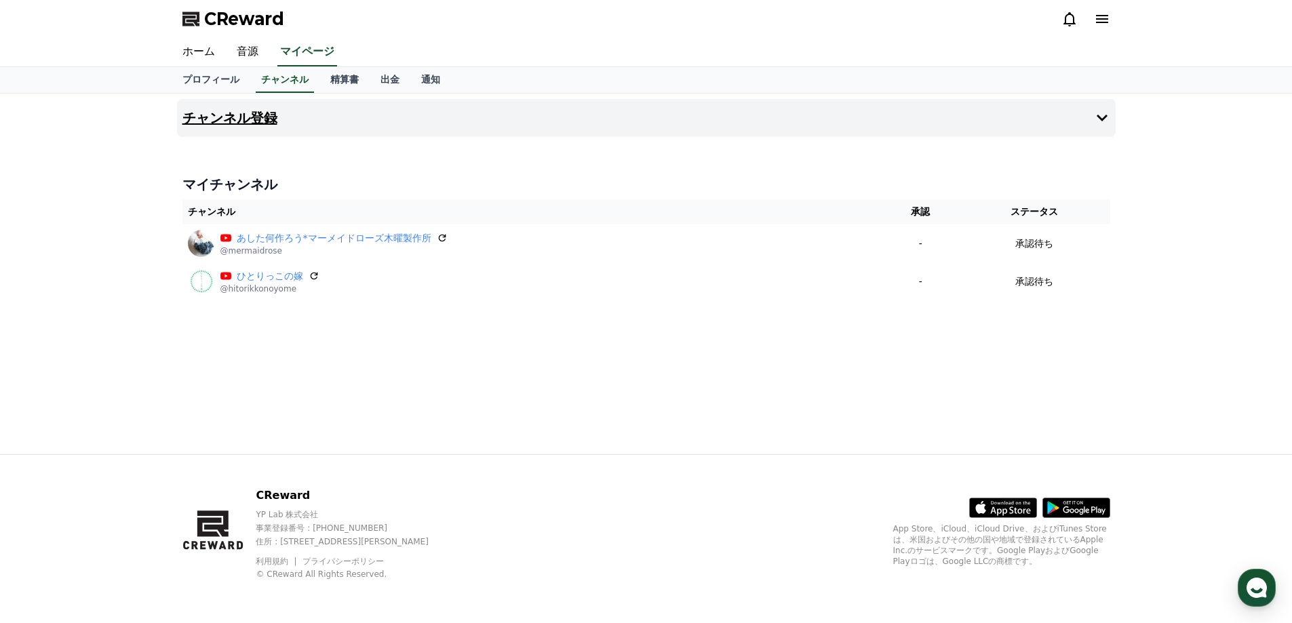
click at [208, 121] on h4 "チャンネル登録" at bounding box center [229, 118] width 95 height 15
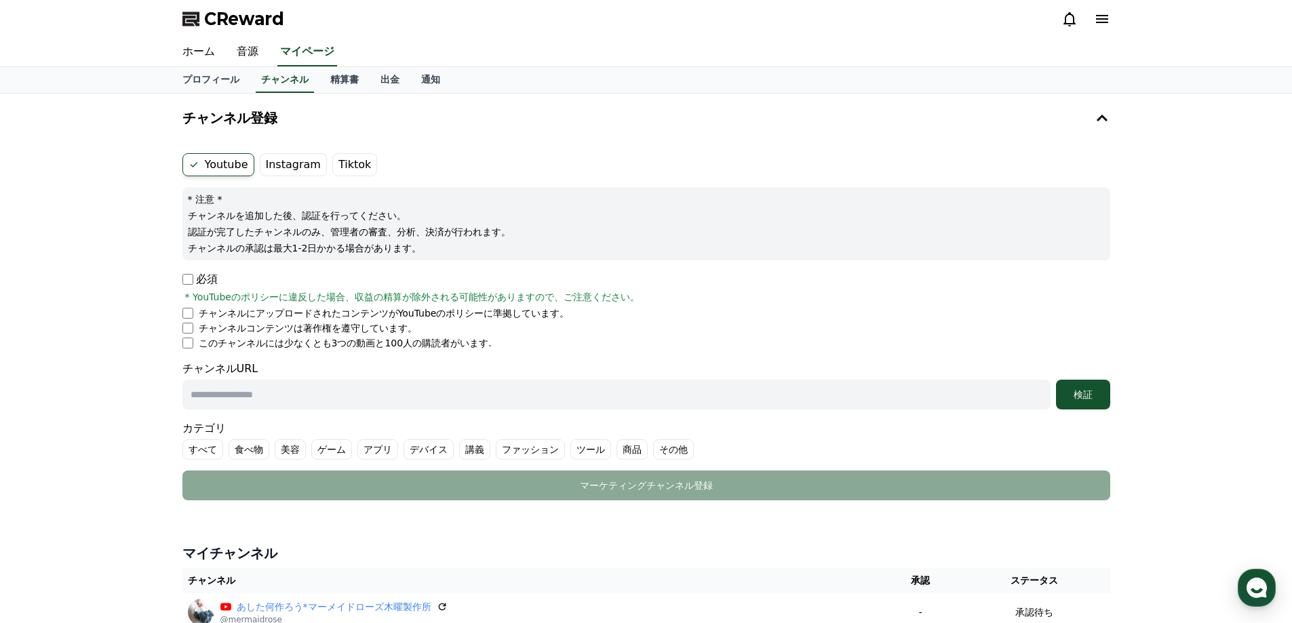
click at [186, 336] on ul "チャンネルにアップロードされたコンテンツがYouTubeのポリシーに準拠しています。 チャンネルコンテンツは著作権を遵守しています。 このチャンネルには少なく…" at bounding box center [646, 328] width 928 height 43
click at [193, 329] on li "チャンネルコンテンツは著作権を遵守しています。" at bounding box center [646, 328] width 928 height 14
click at [244, 392] on input "text" at bounding box center [616, 395] width 868 height 30
paste input "**********"
type input "**********"
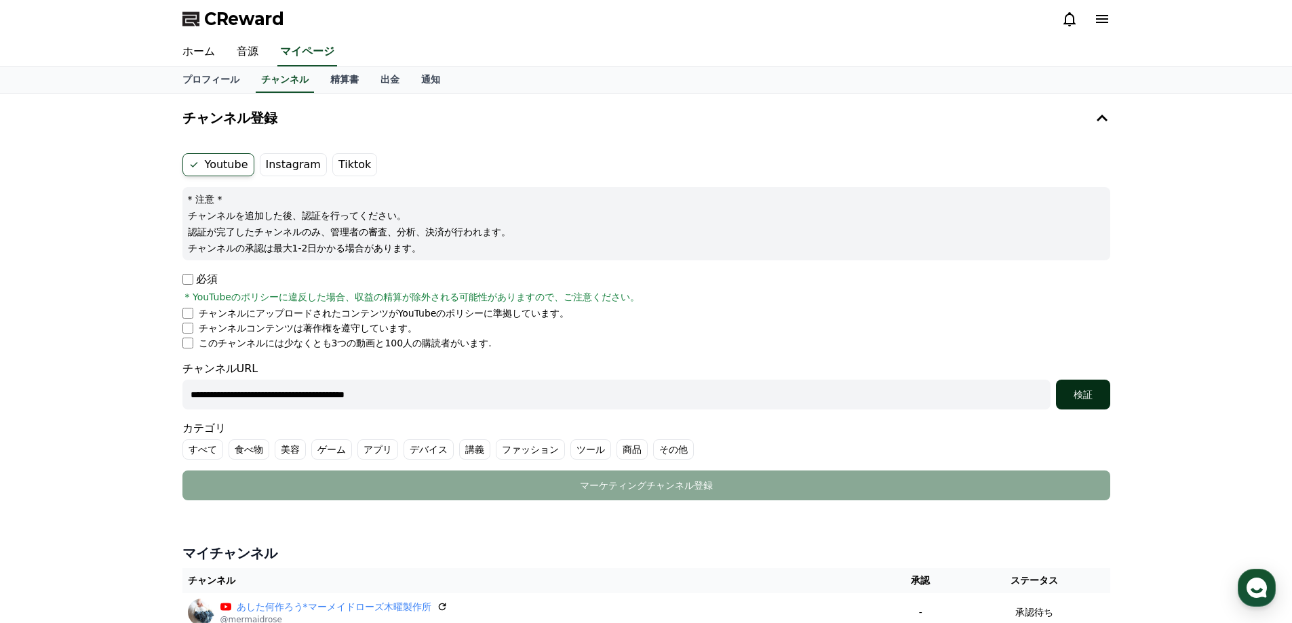
click at [1102, 393] on div "検証" at bounding box center [1082, 395] width 43 height 14
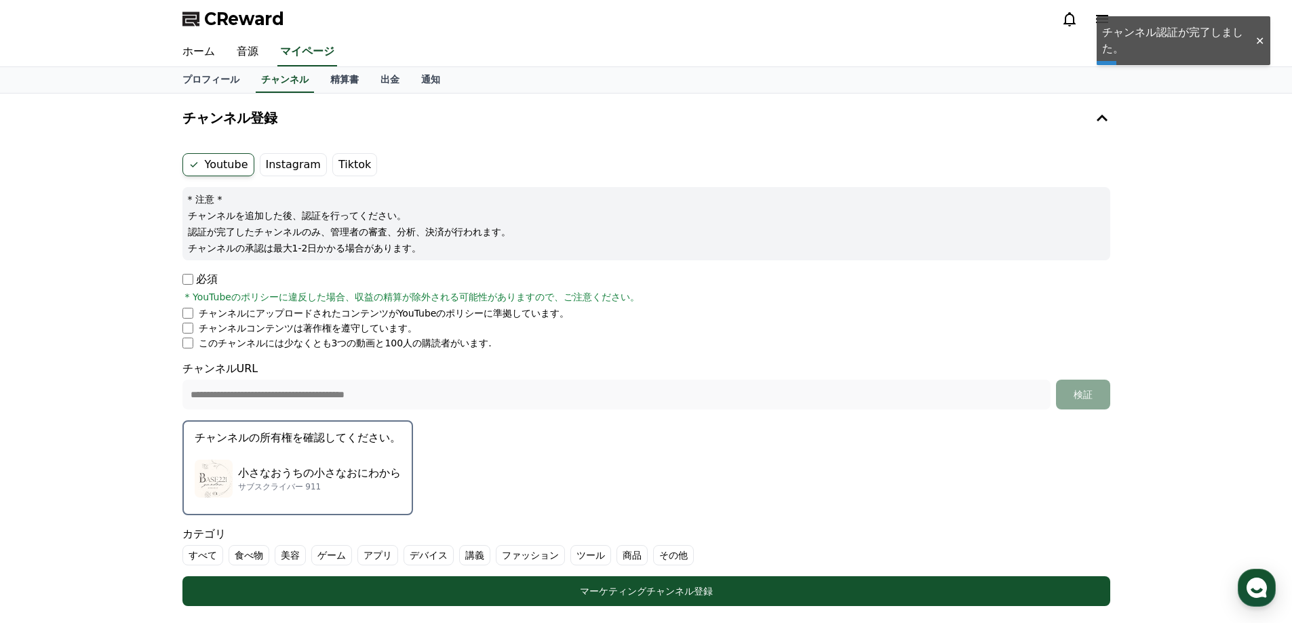
click at [340, 462] on div "小さなおうちの小さなおにわから サブスクライバー 911" at bounding box center [298, 479] width 206 height 54
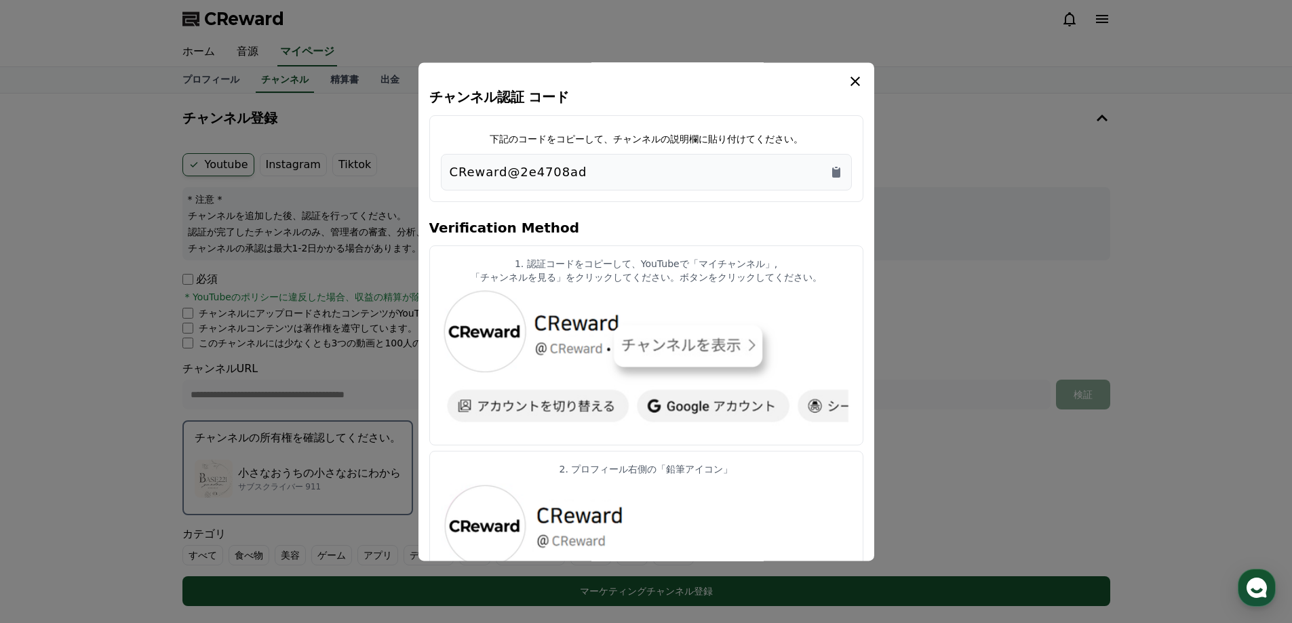
drag, startPoint x: 555, startPoint y: 170, endPoint x: 450, endPoint y: 167, distance: 105.8
click at [450, 167] on div "CReward@2e4708ad" at bounding box center [646, 172] width 393 height 19
copy p "CReward@2e4708ad"
click at [859, 76] on icon "modal" at bounding box center [855, 81] width 16 height 16
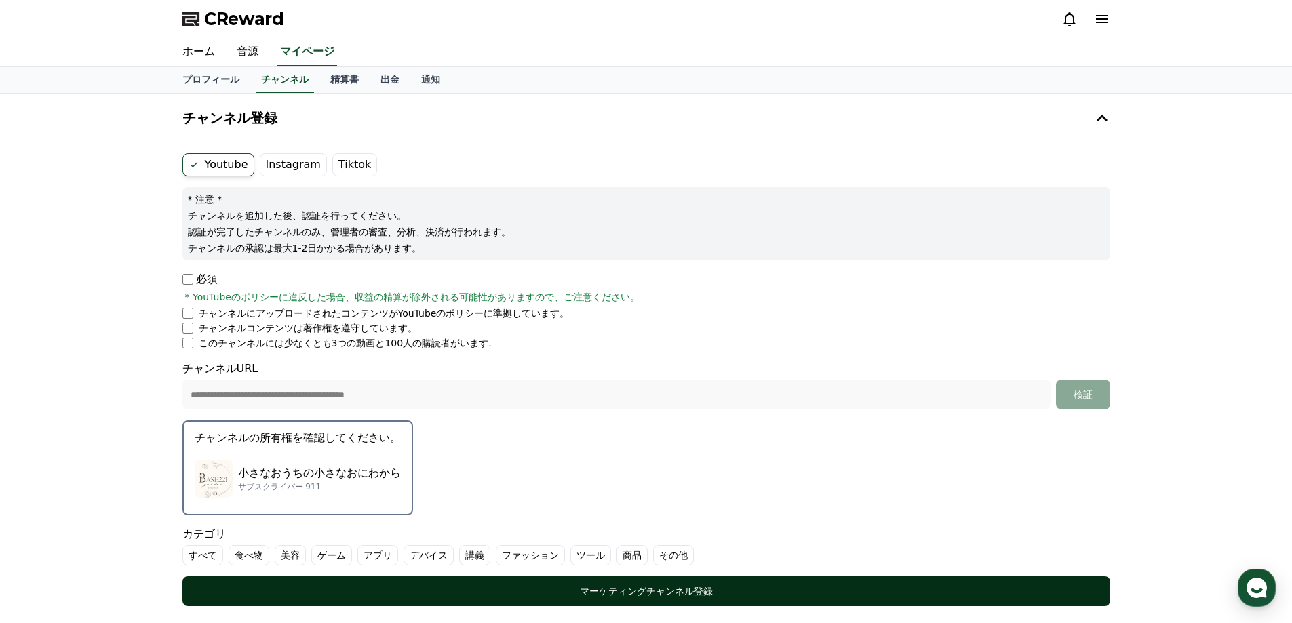
drag, startPoint x: 605, startPoint y: 595, endPoint x: 260, endPoint y: 589, distance: 345.2
click at [264, 592] on div "マーケティングチャンネル登録" at bounding box center [646, 592] width 873 height 14
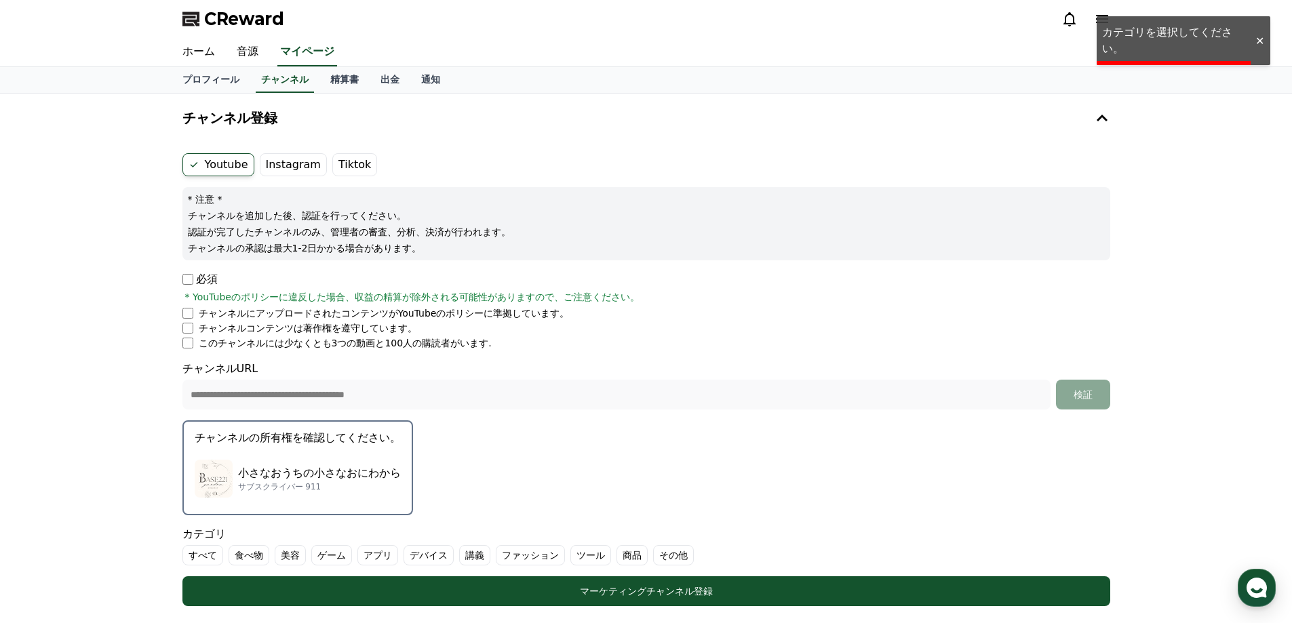
click at [197, 552] on label "すべて" at bounding box center [202, 555] width 41 height 20
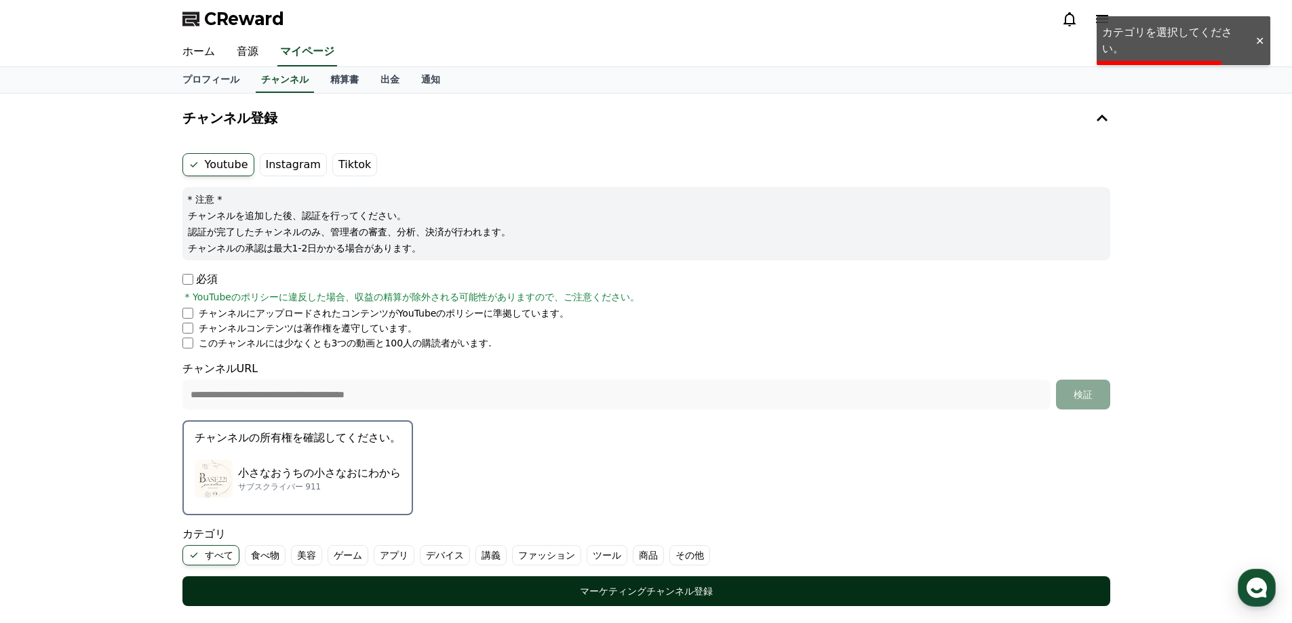
click at [498, 591] on div "マーケティングチャンネル登録" at bounding box center [646, 592] width 873 height 14
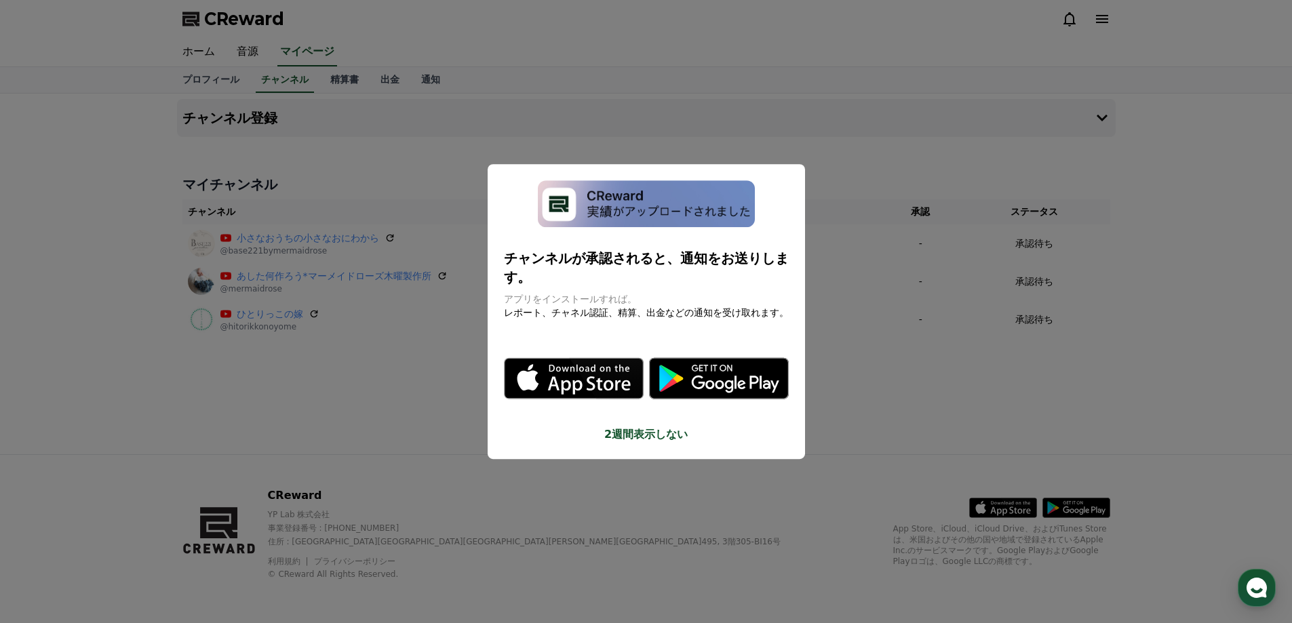
click at [406, 409] on button "close modal" at bounding box center [646, 311] width 1292 height 623
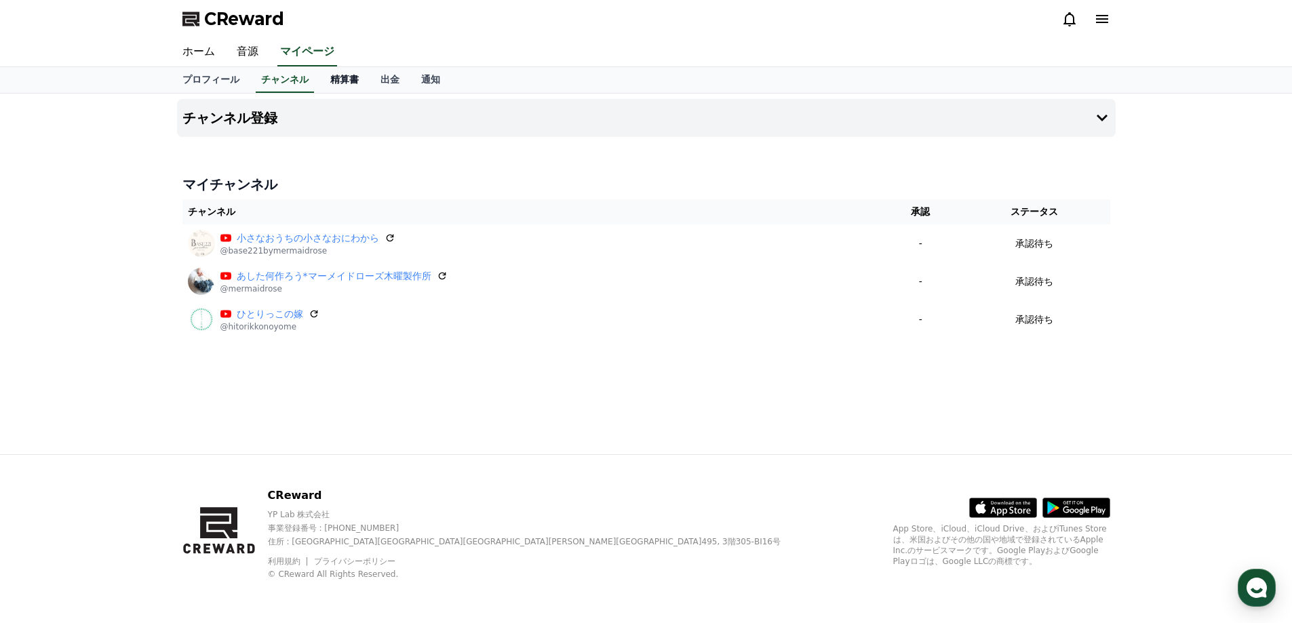
click at [319, 80] on link "精算書" at bounding box center [344, 80] width 50 height 26
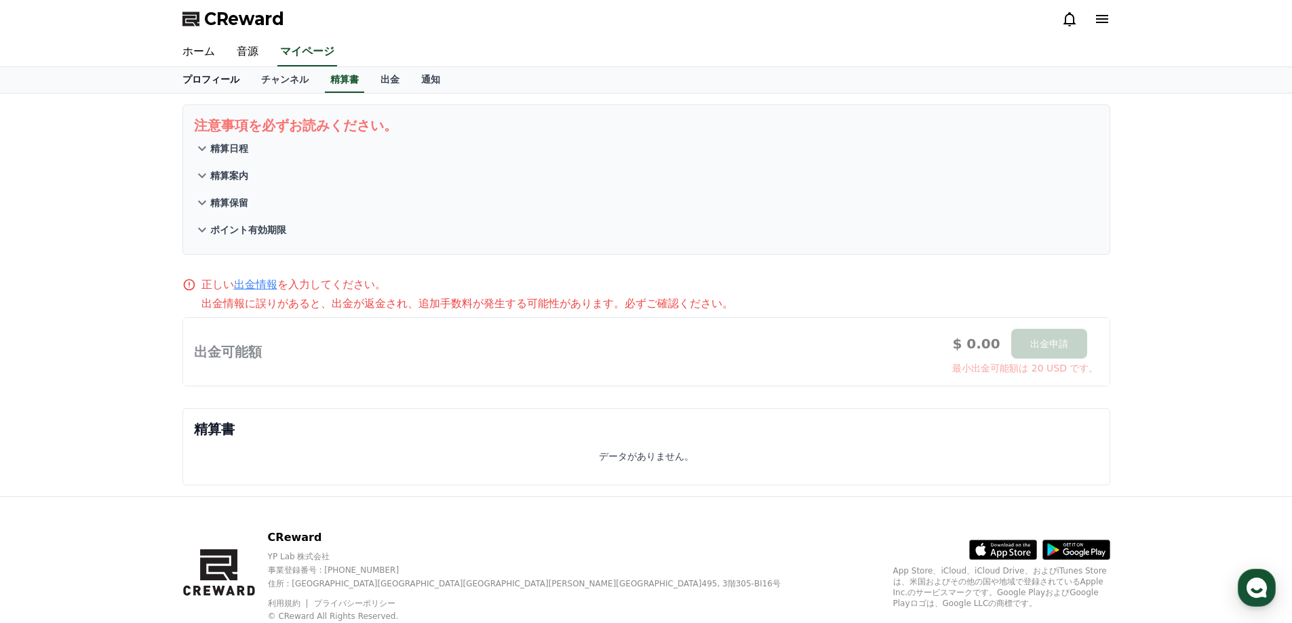
click at [191, 79] on link "プロフィール" at bounding box center [211, 80] width 79 height 26
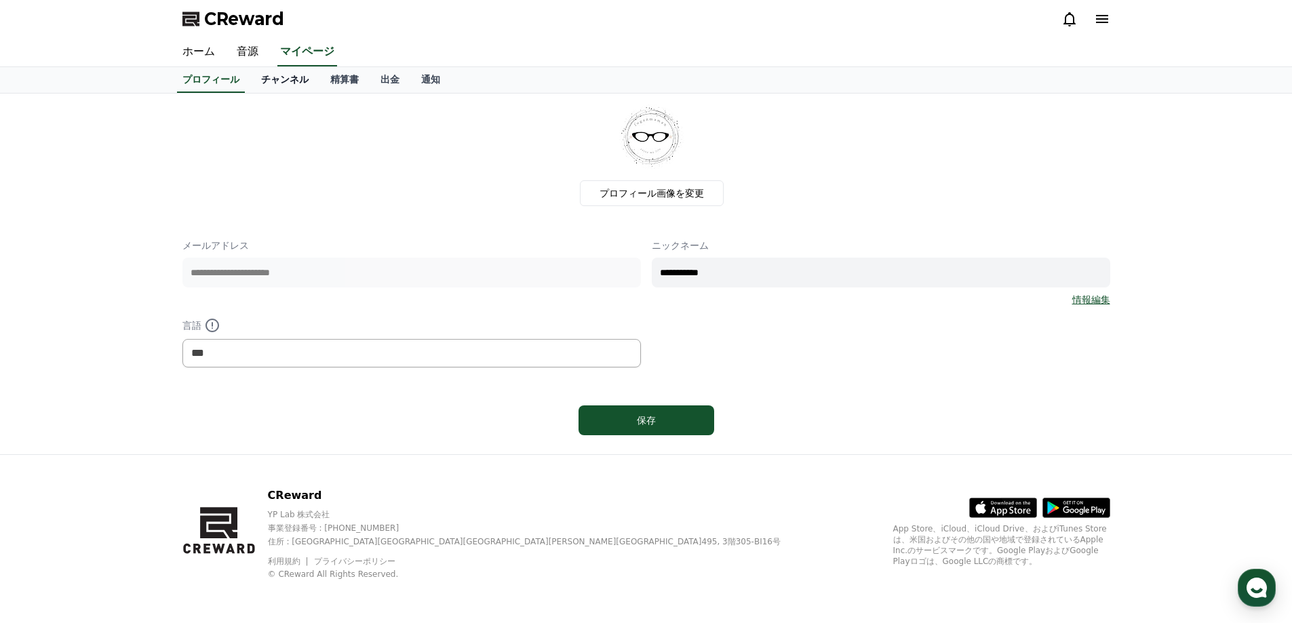
click at [261, 79] on link "チャンネル" at bounding box center [284, 80] width 69 height 26
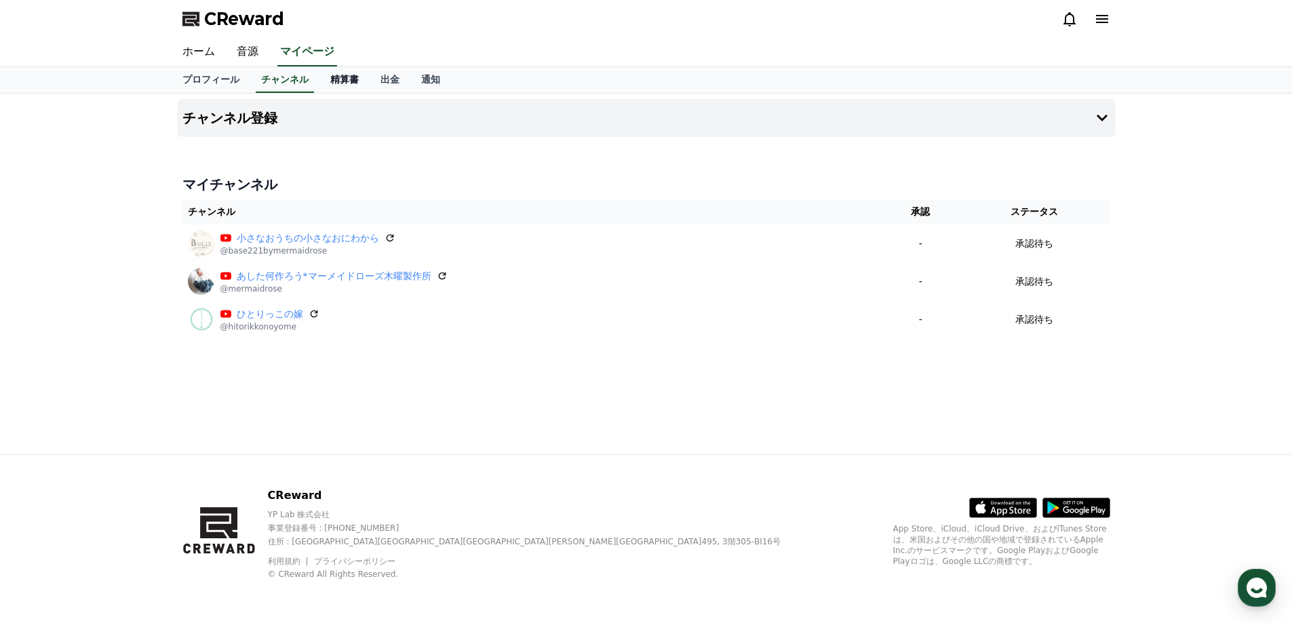
click at [319, 79] on link "精算書" at bounding box center [344, 80] width 50 height 26
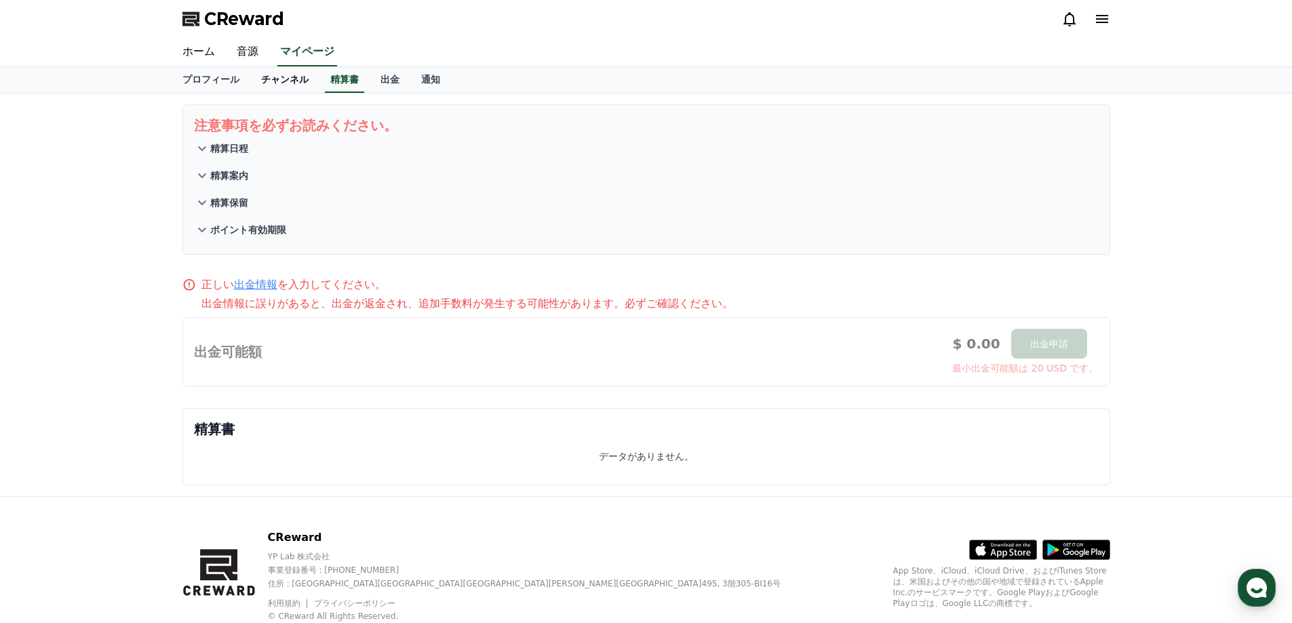
click at [260, 80] on link "チャンネル" at bounding box center [284, 80] width 69 height 26
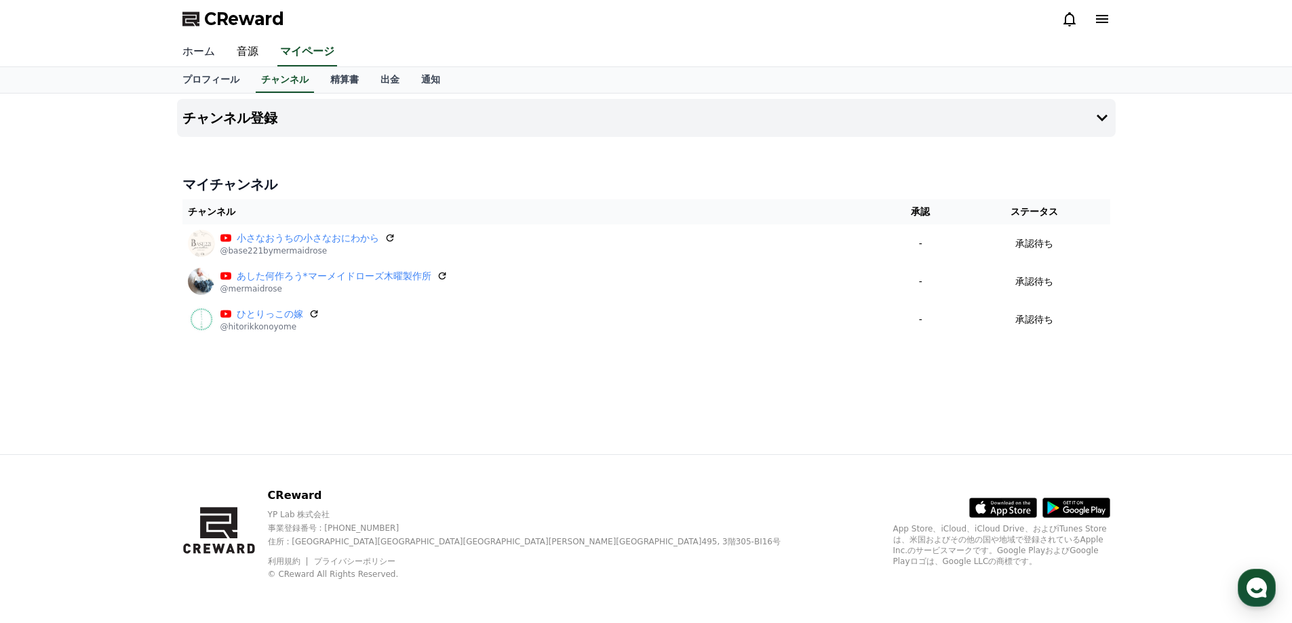
click at [193, 51] on link "ホーム" at bounding box center [199, 52] width 54 height 28
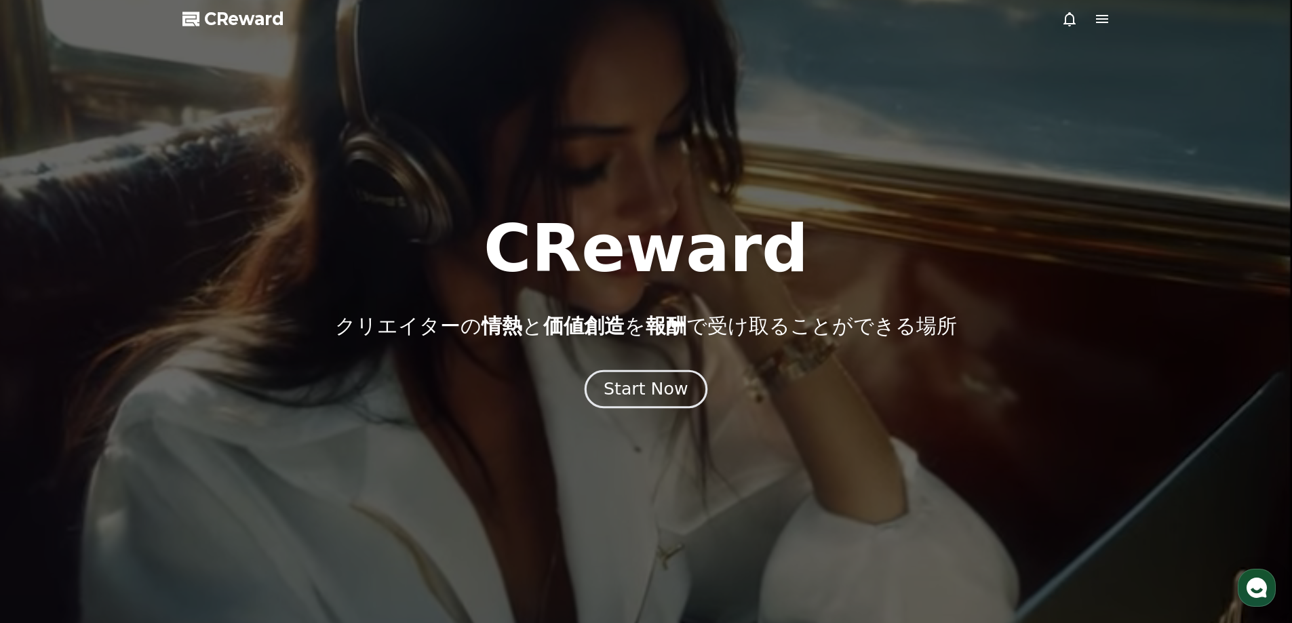
click at [667, 384] on div "Start Now" at bounding box center [646, 389] width 84 height 23
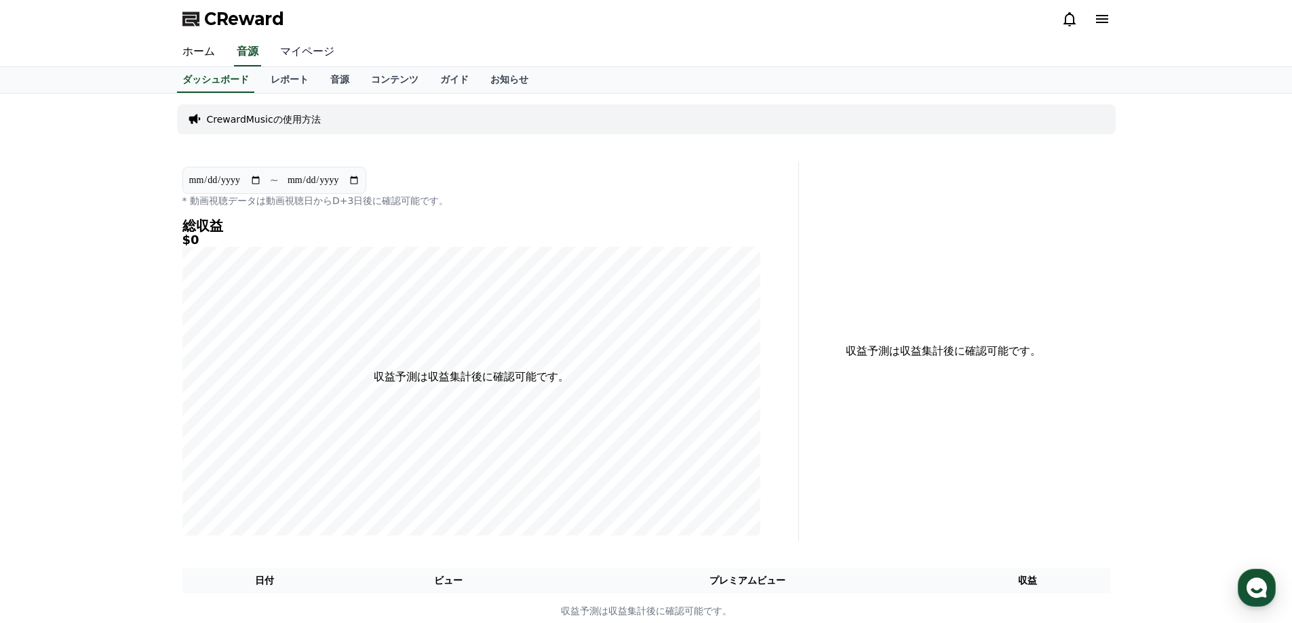
click at [304, 52] on link "マイページ" at bounding box center [307, 52] width 76 height 28
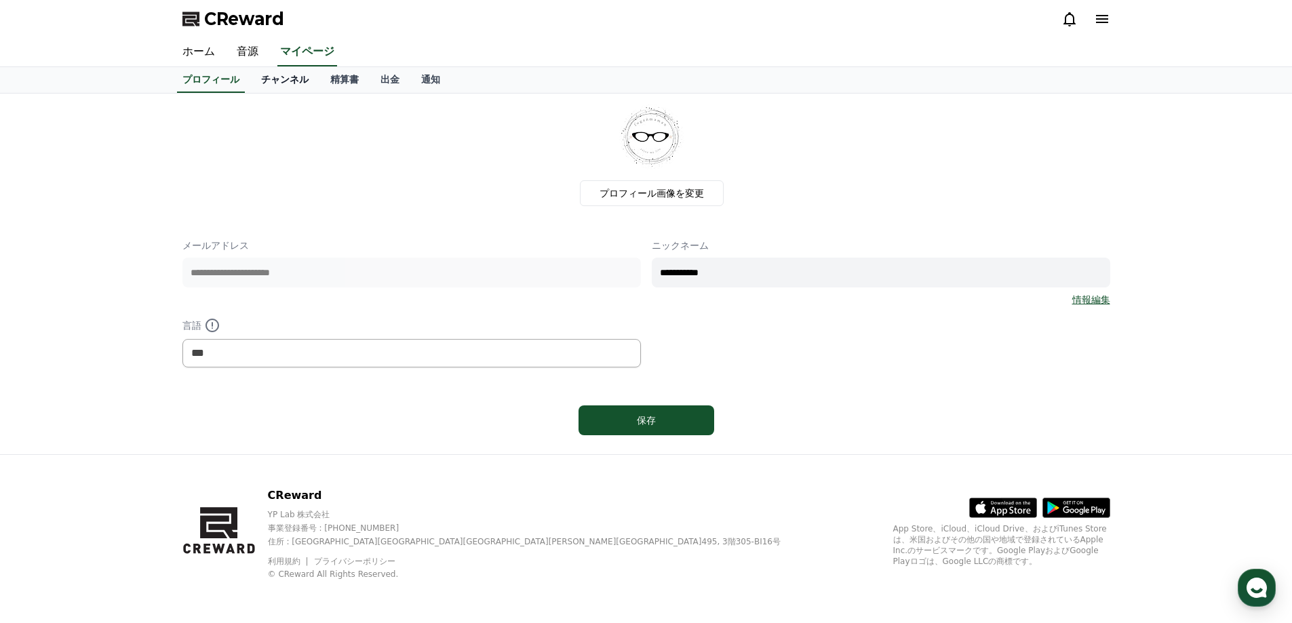
click at [274, 82] on link "チャンネル" at bounding box center [284, 80] width 69 height 26
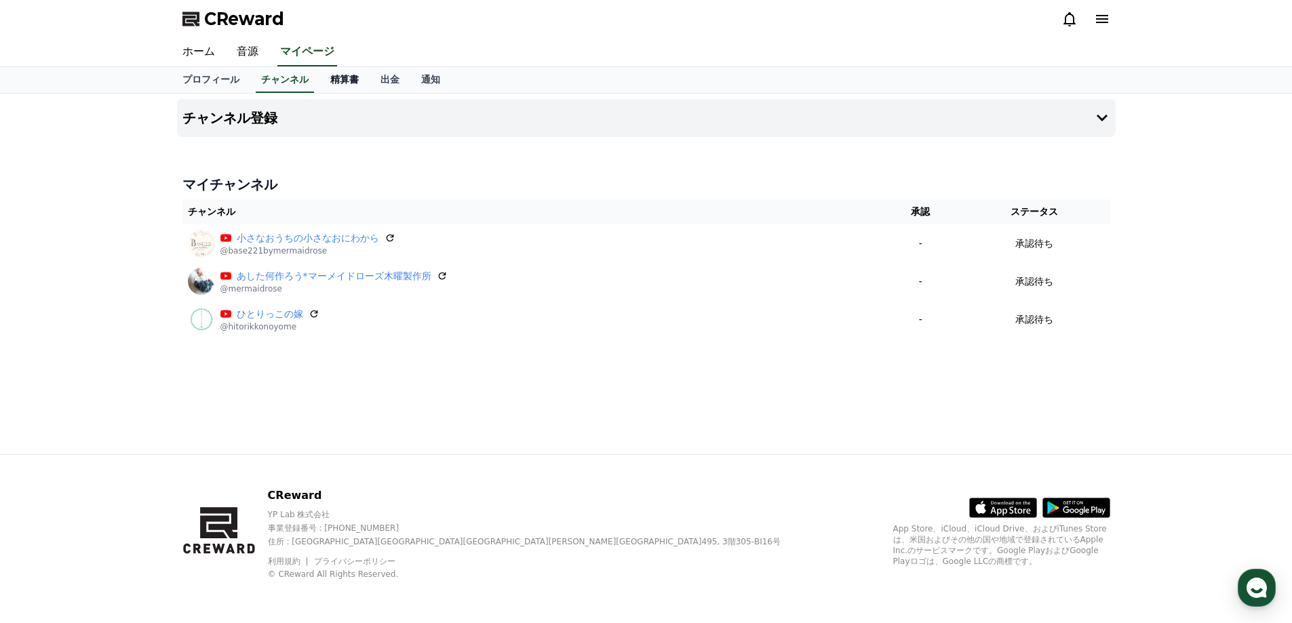
click at [319, 79] on link "精算書" at bounding box center [344, 80] width 50 height 26
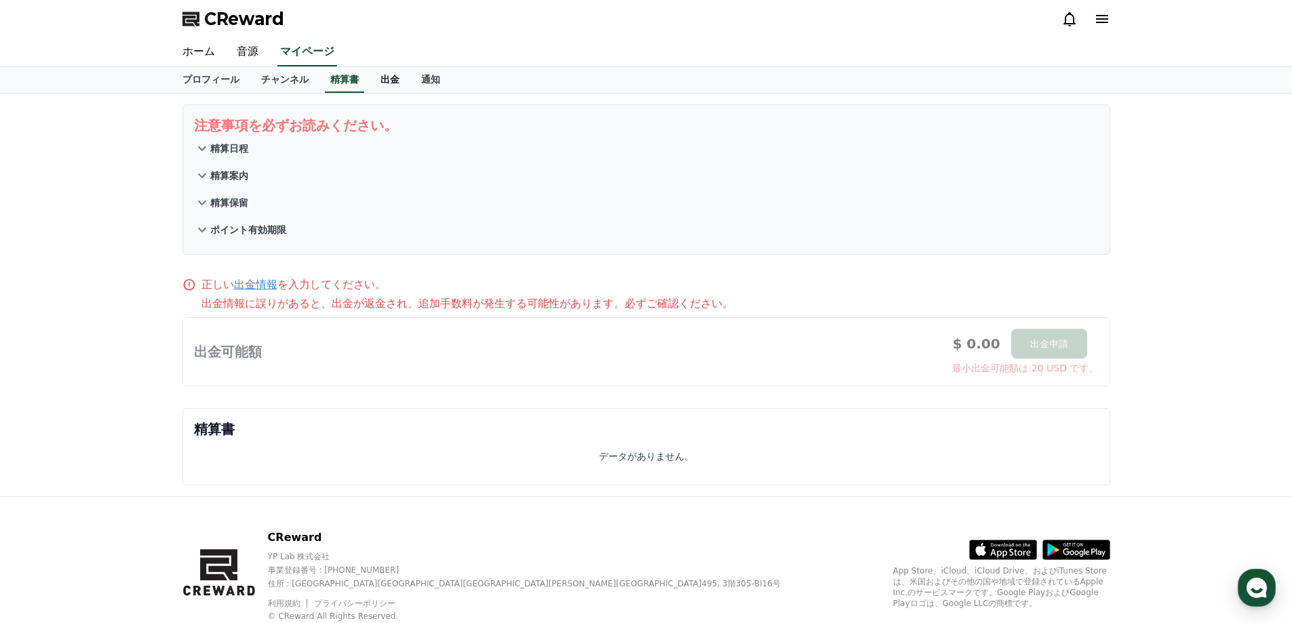
click at [370, 79] on link "出金" at bounding box center [390, 80] width 41 height 26
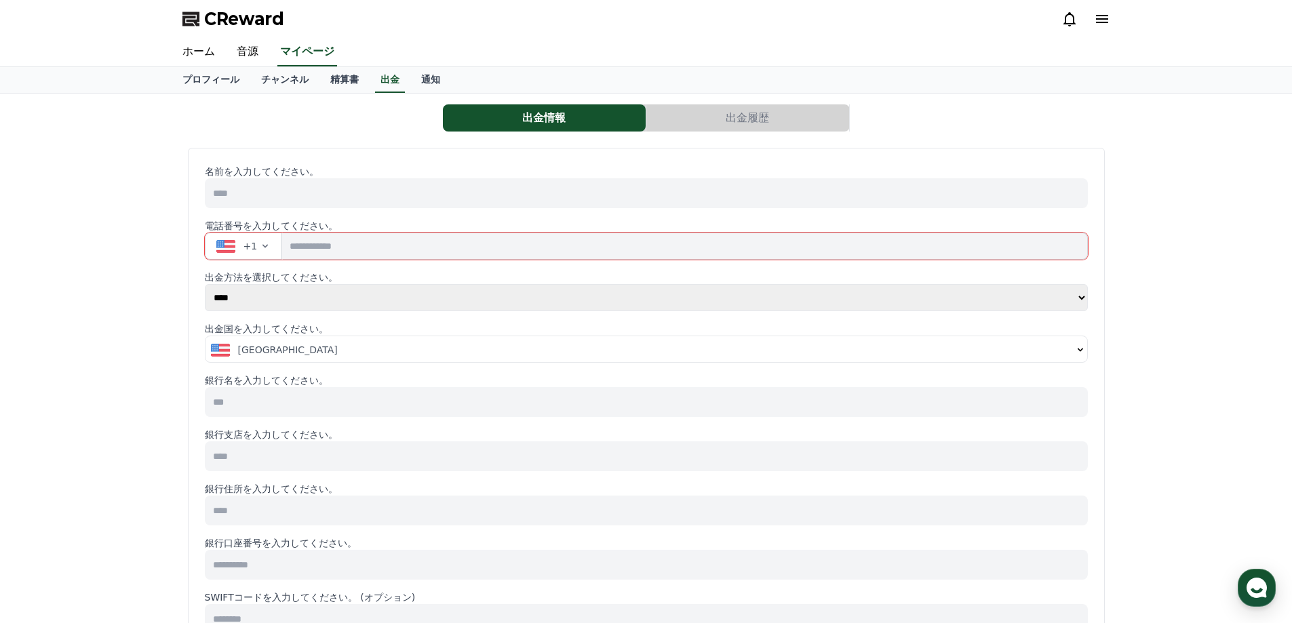
click at [427, 81] on div "プロフィール チャンネル 精算書 出金 通知" at bounding box center [646, 80] width 949 height 26
click at [410, 79] on link "通知" at bounding box center [430, 80] width 41 height 26
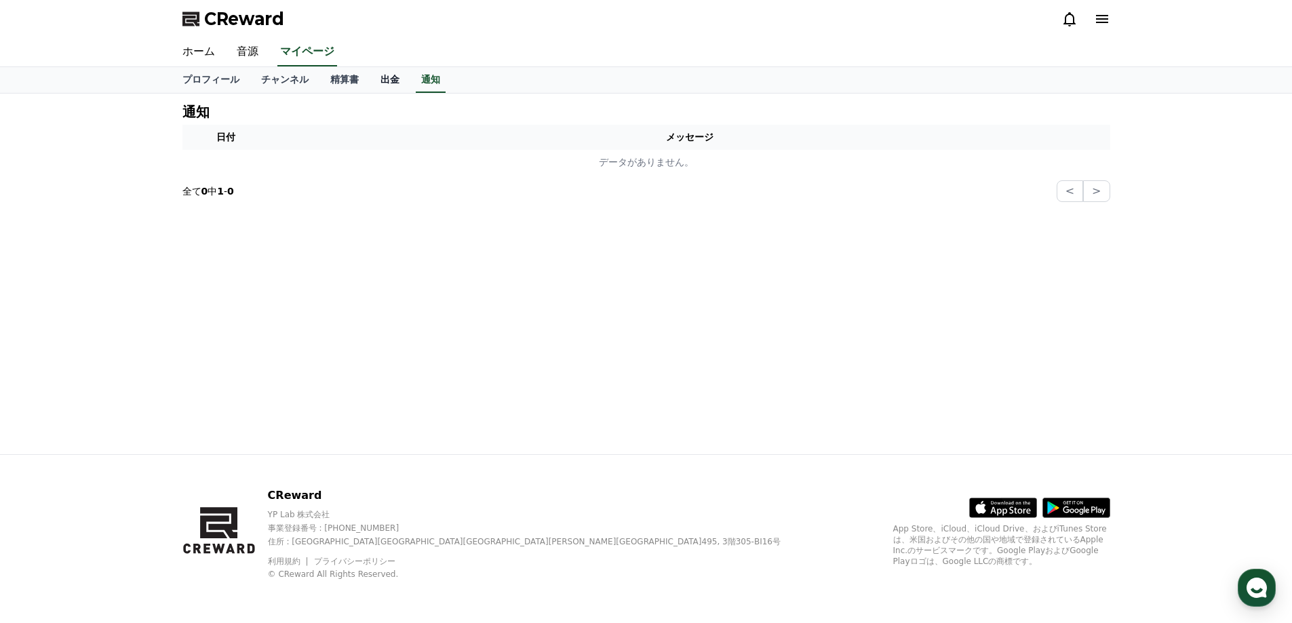
click at [370, 79] on link "出金" at bounding box center [390, 80] width 41 height 26
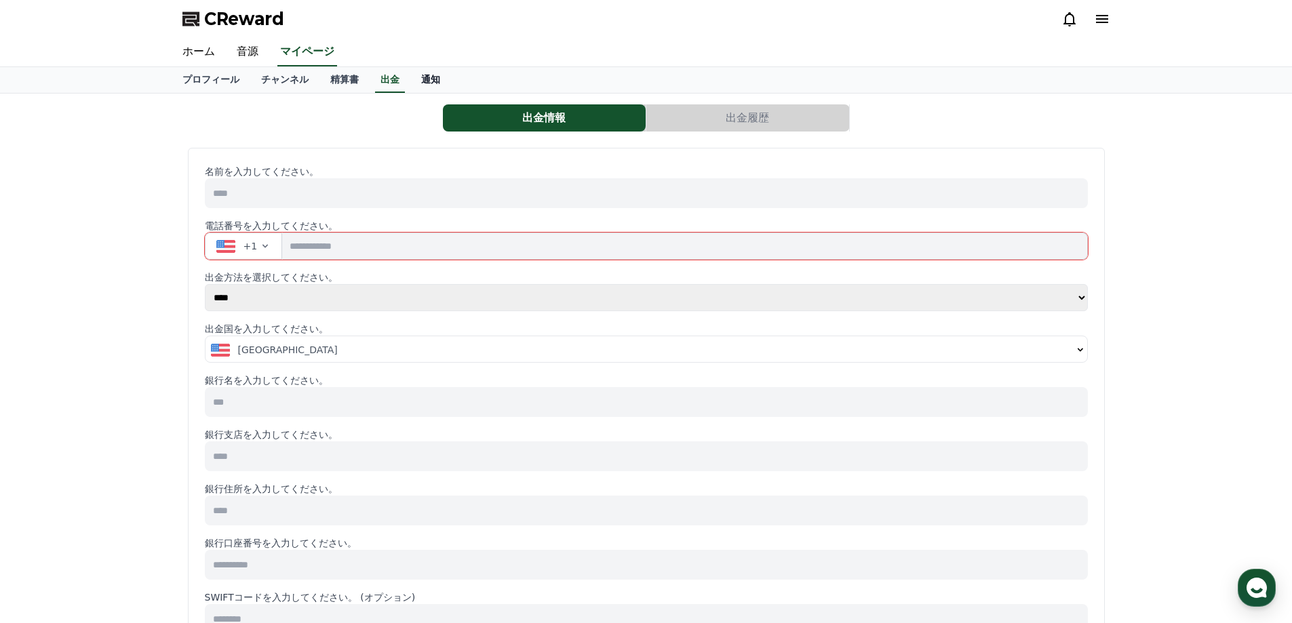
click at [410, 77] on link "通知" at bounding box center [430, 80] width 41 height 26
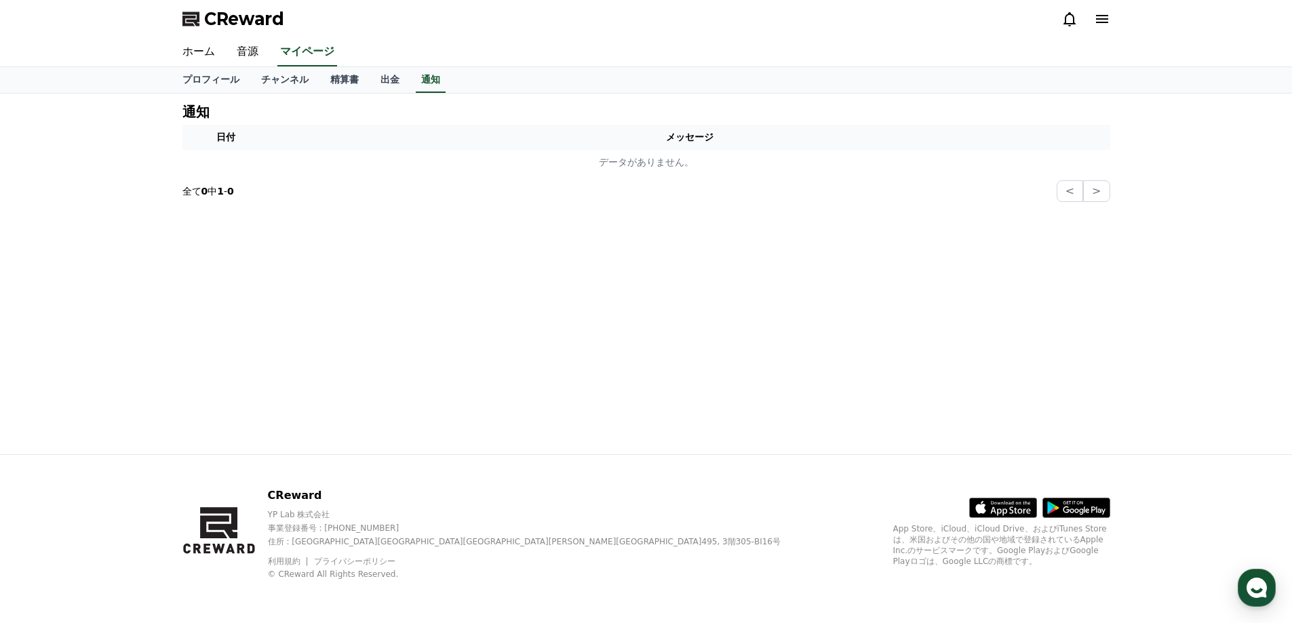
click at [996, 507] on icon at bounding box center [1002, 507] width 67 height 19
